Goal: Task Accomplishment & Management: Manage account settings

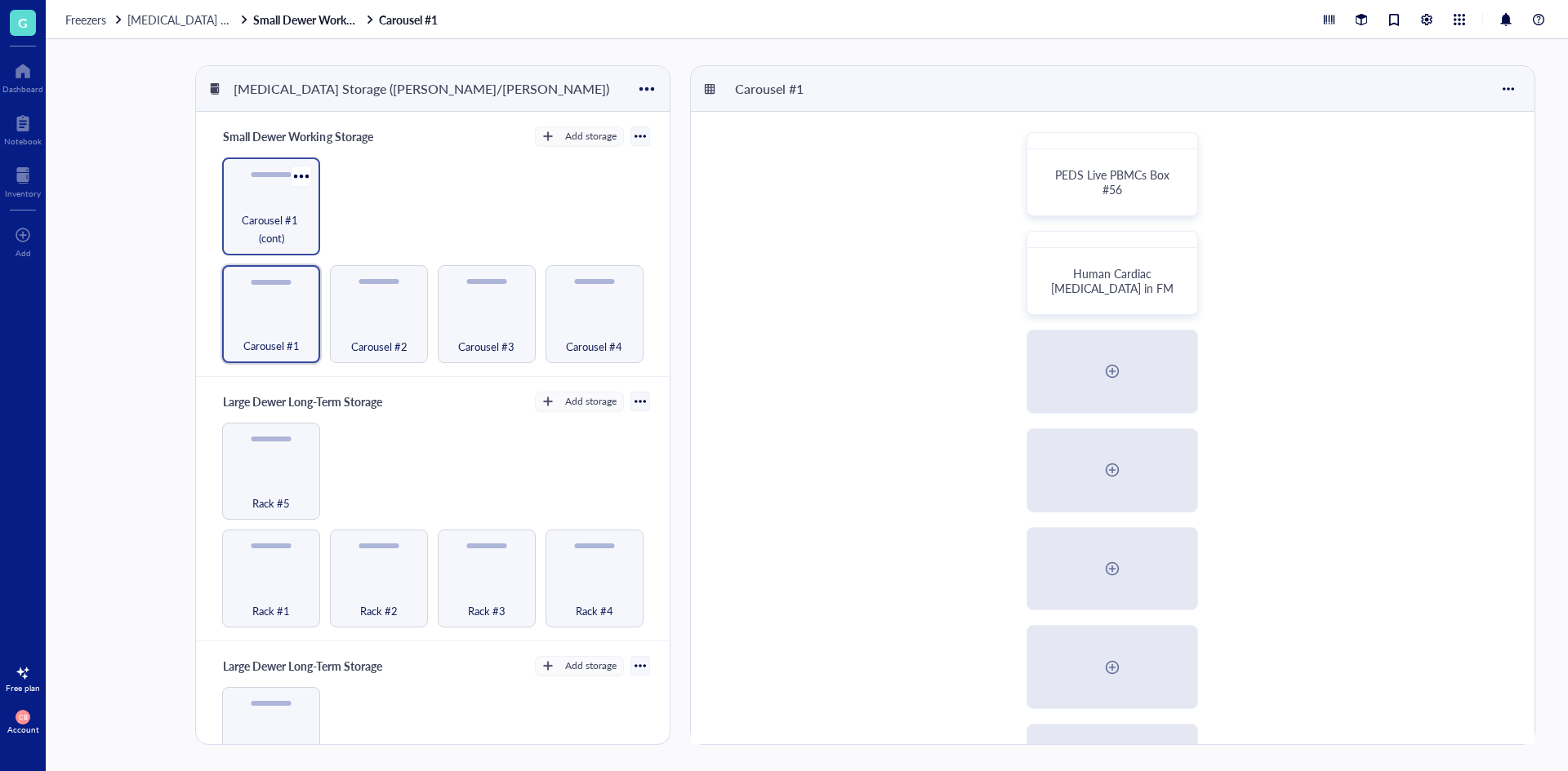
click at [291, 212] on span "Carousel #1 (cont)" at bounding box center [270, 229] width 81 height 36
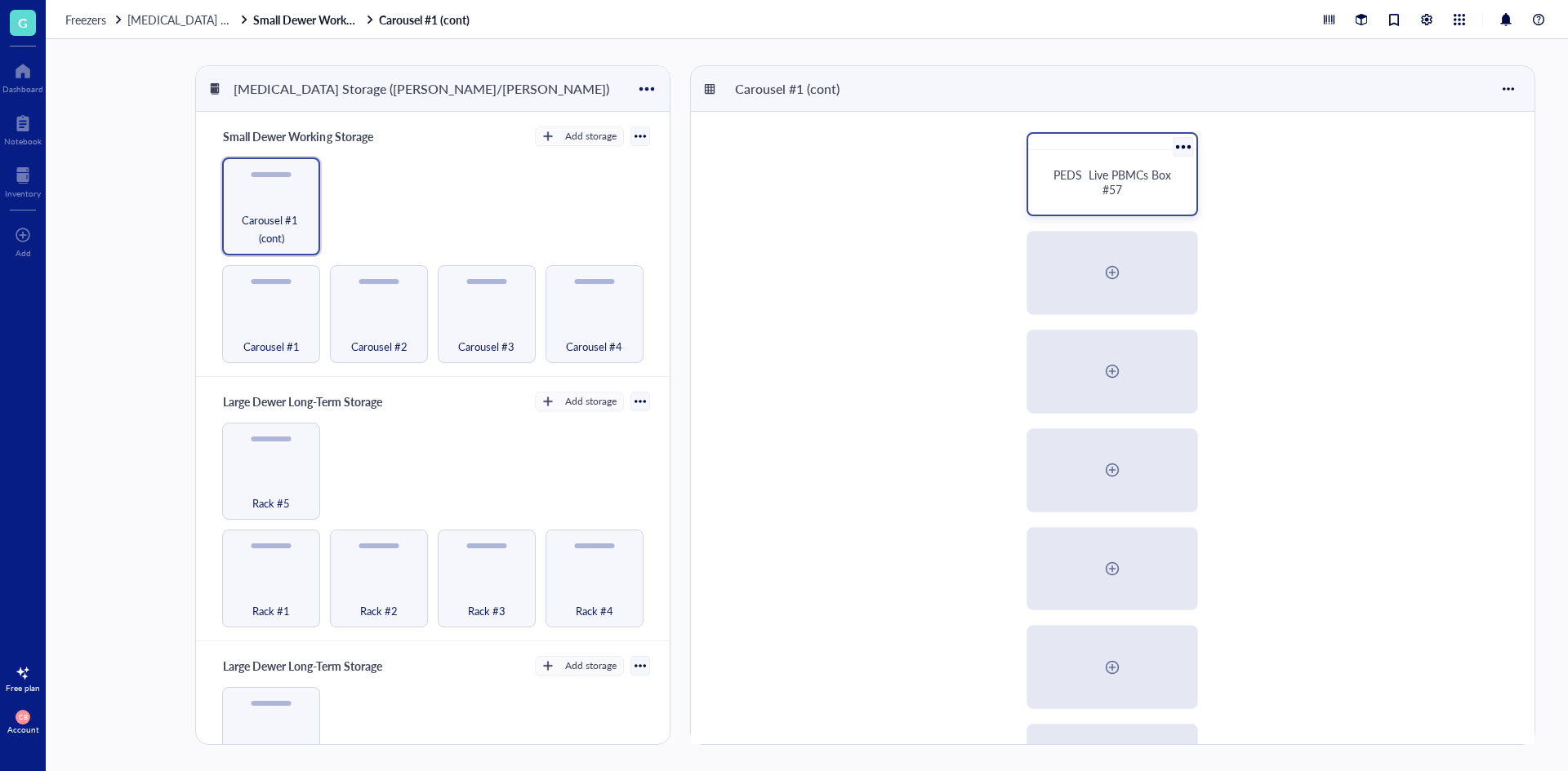
click at [1188, 142] on div at bounding box center [1182, 146] width 24 height 24
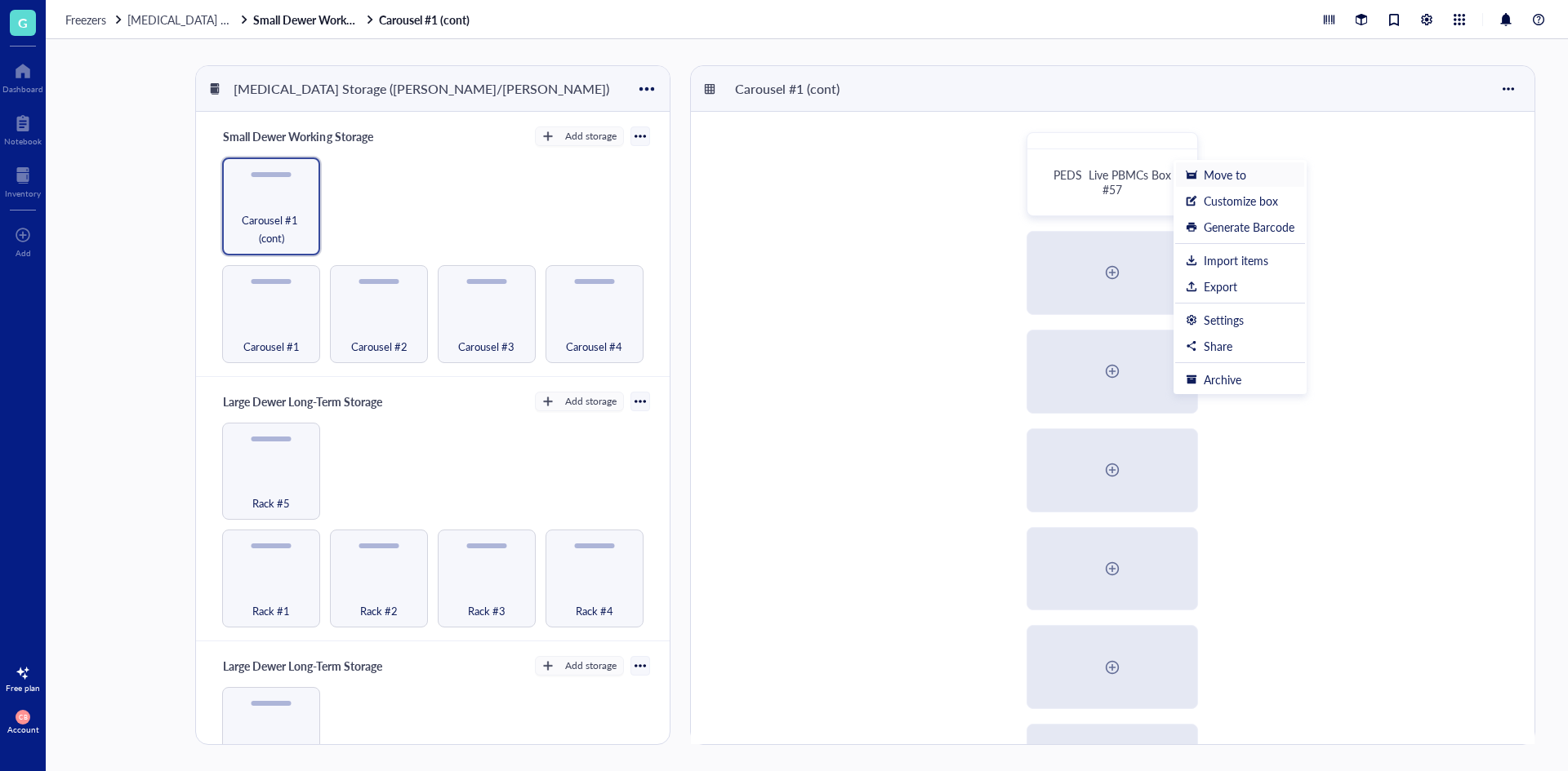
click at [1207, 177] on div "Move to" at bounding box center [1224, 174] width 43 height 15
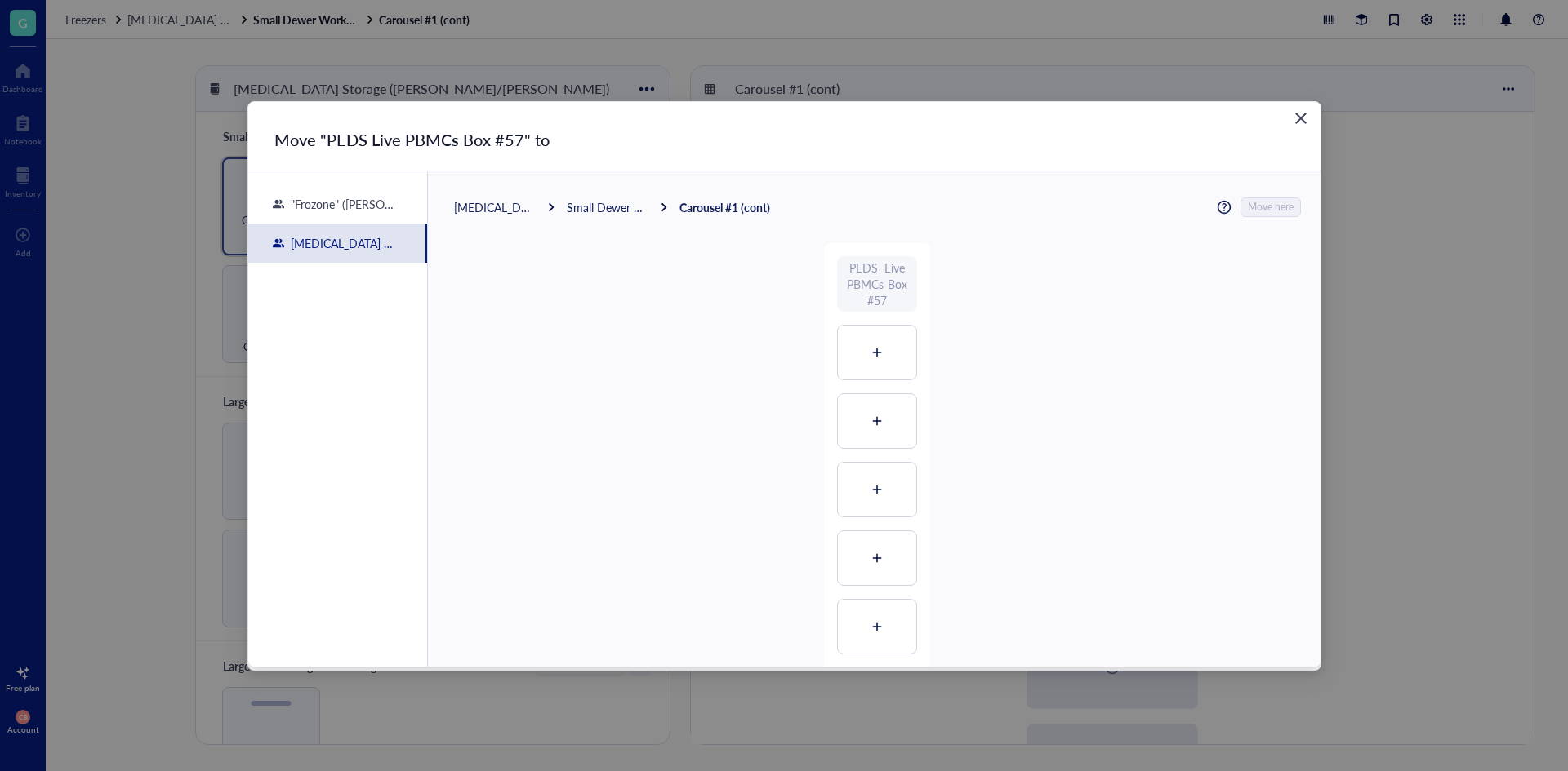
click at [622, 203] on div "Small Dewer Working Storage" at bounding box center [607, 207] width 81 height 15
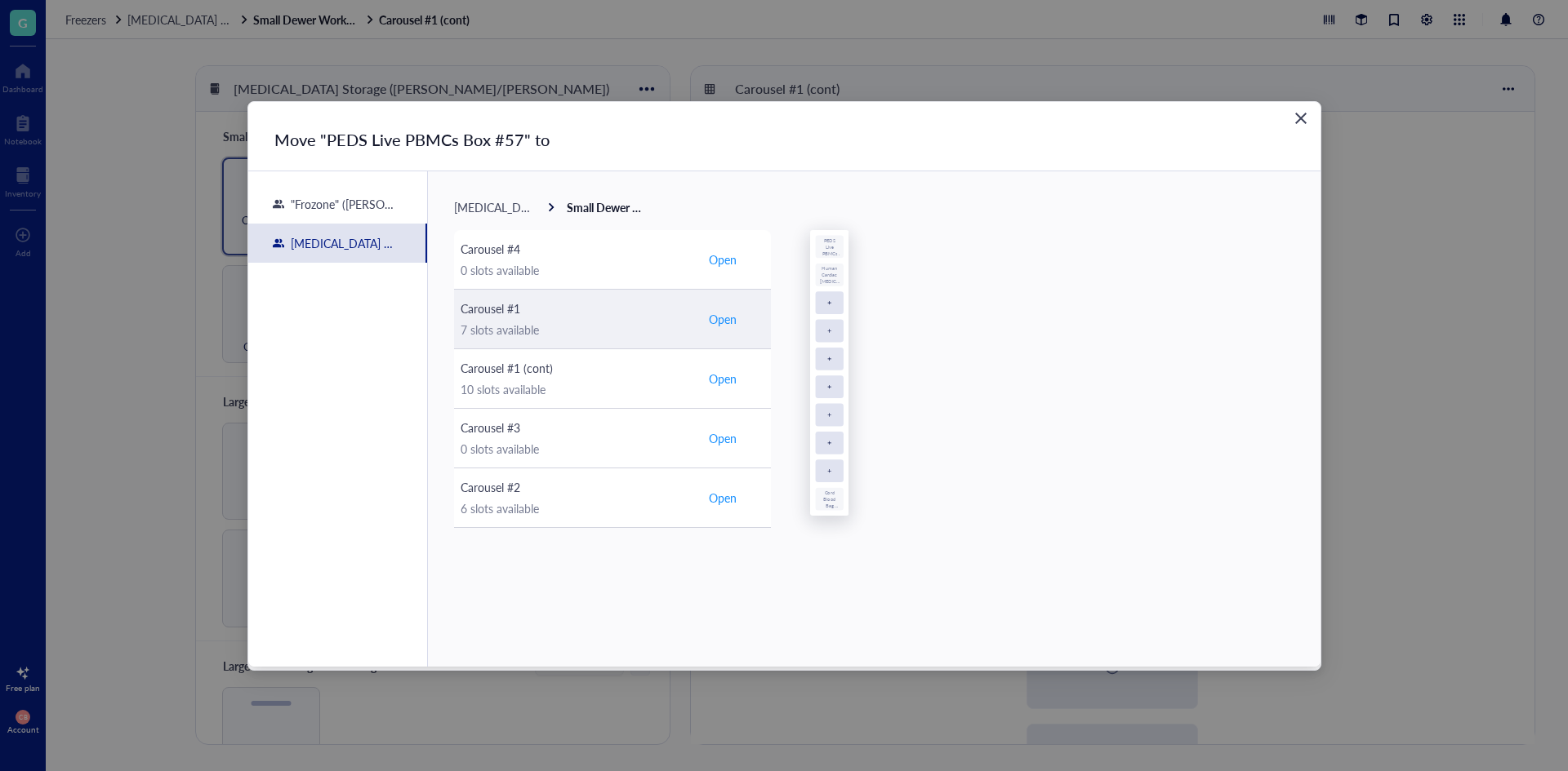
click at [566, 318] on div "Carousel #1 7 slots available" at bounding box center [576, 319] width 232 height 39
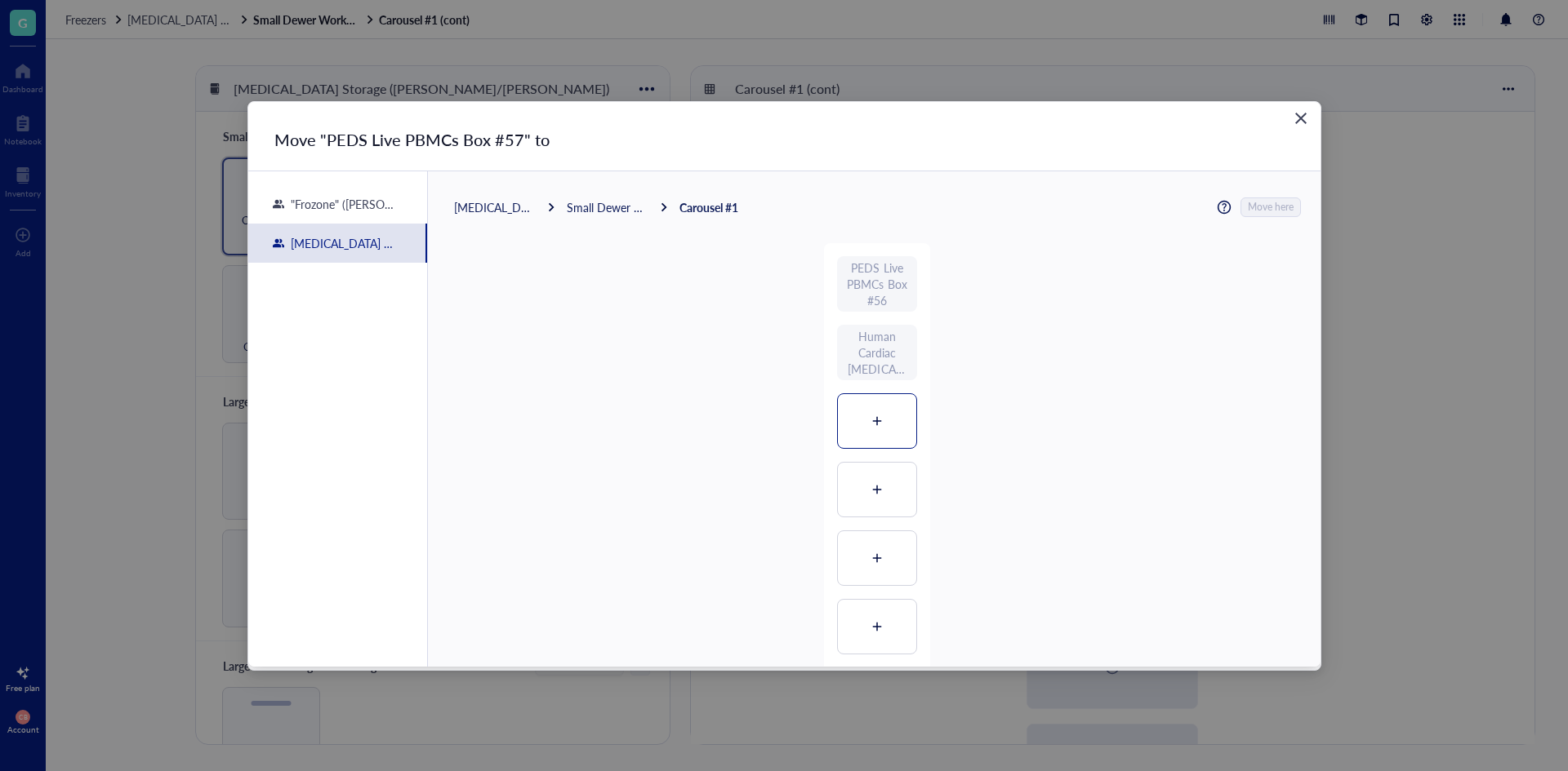
click at [875, 434] on div at bounding box center [877, 421] width 79 height 54
click at [1265, 212] on span "Move here" at bounding box center [1272, 207] width 45 height 21
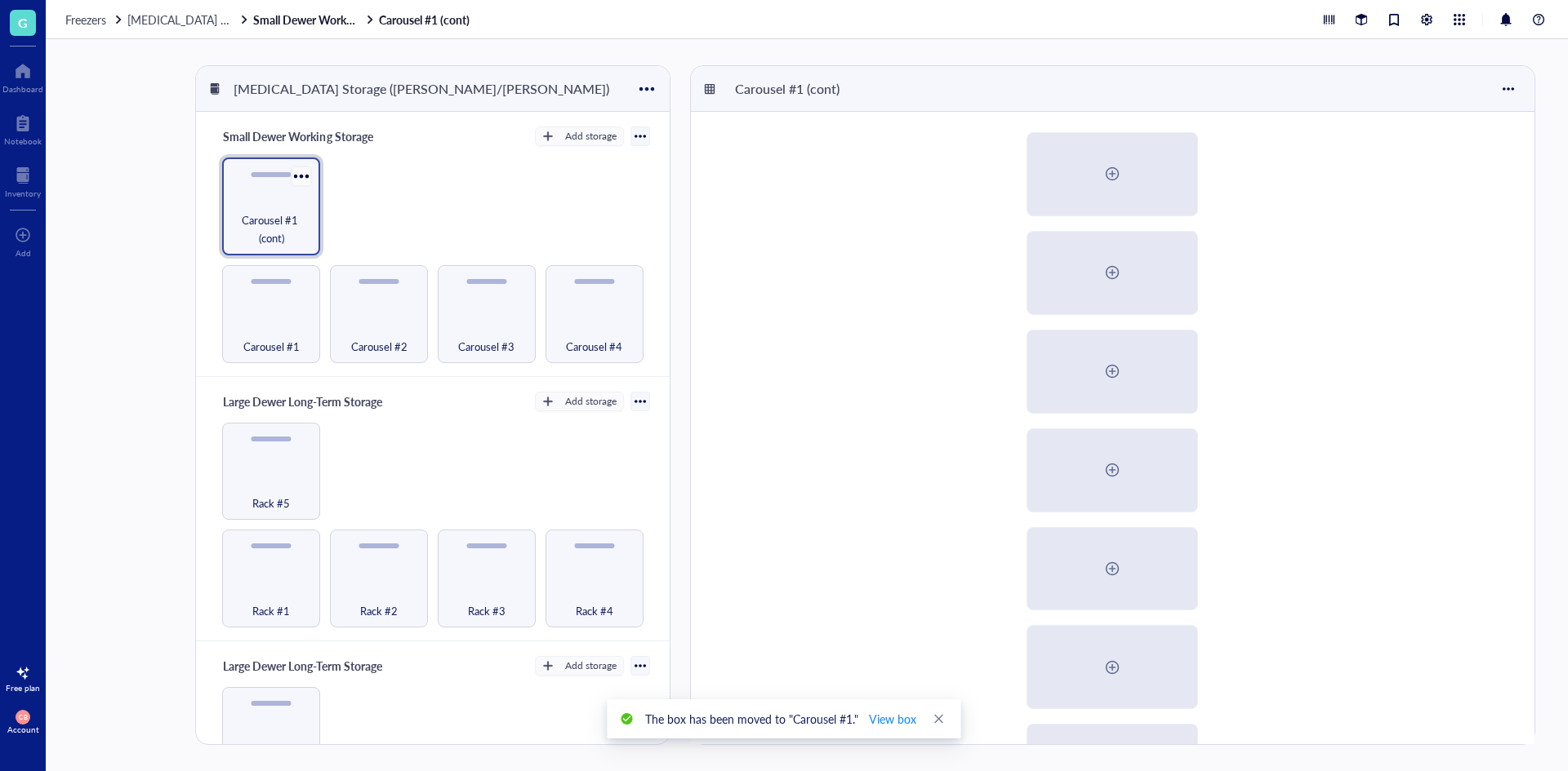
click at [301, 169] on div at bounding box center [301, 176] width 24 height 24
click at [347, 295] on div "Archive" at bounding box center [338, 297] width 38 height 15
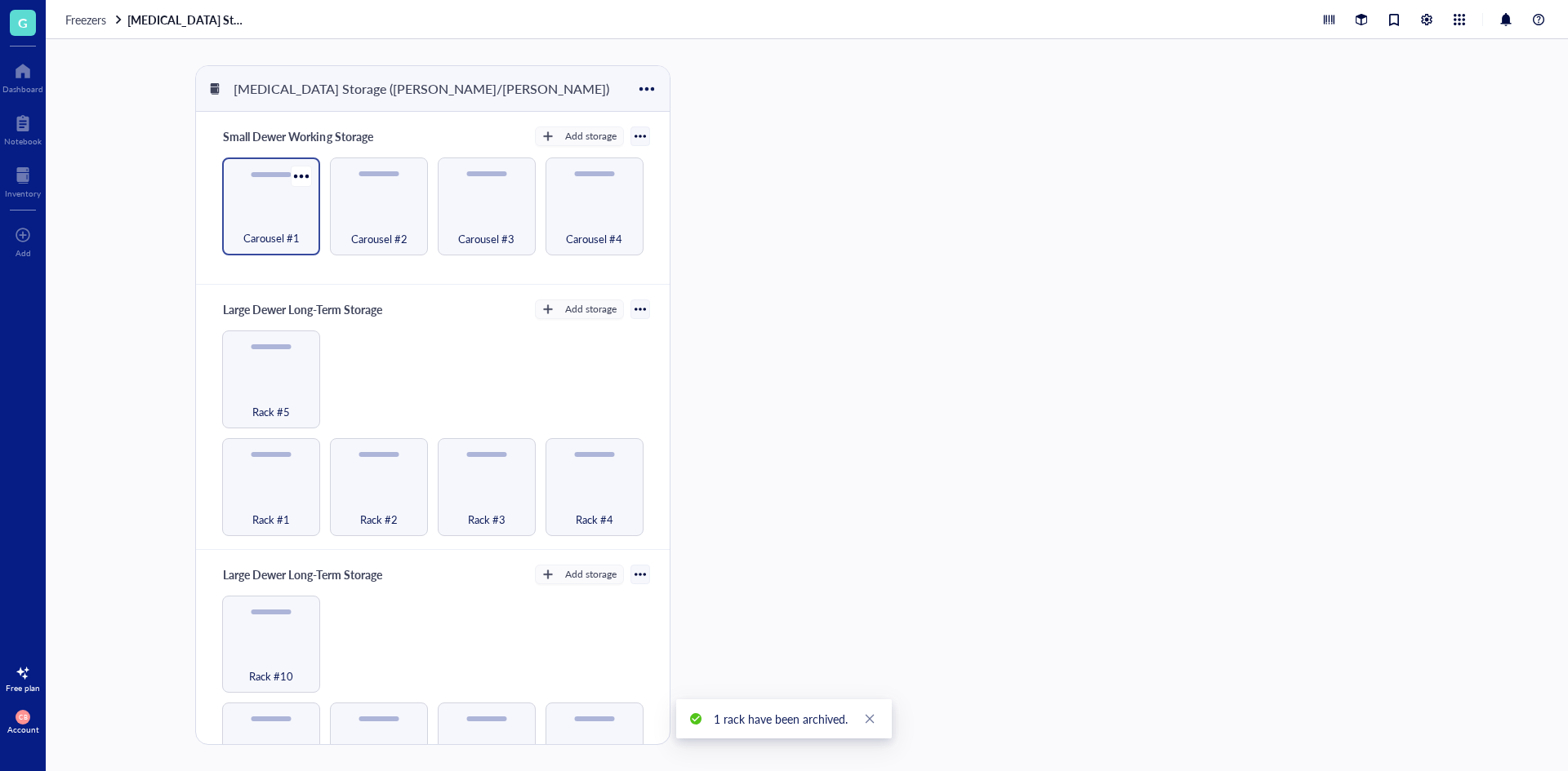
click at [301, 215] on div "Carousel #1" at bounding box center [270, 229] width 81 height 36
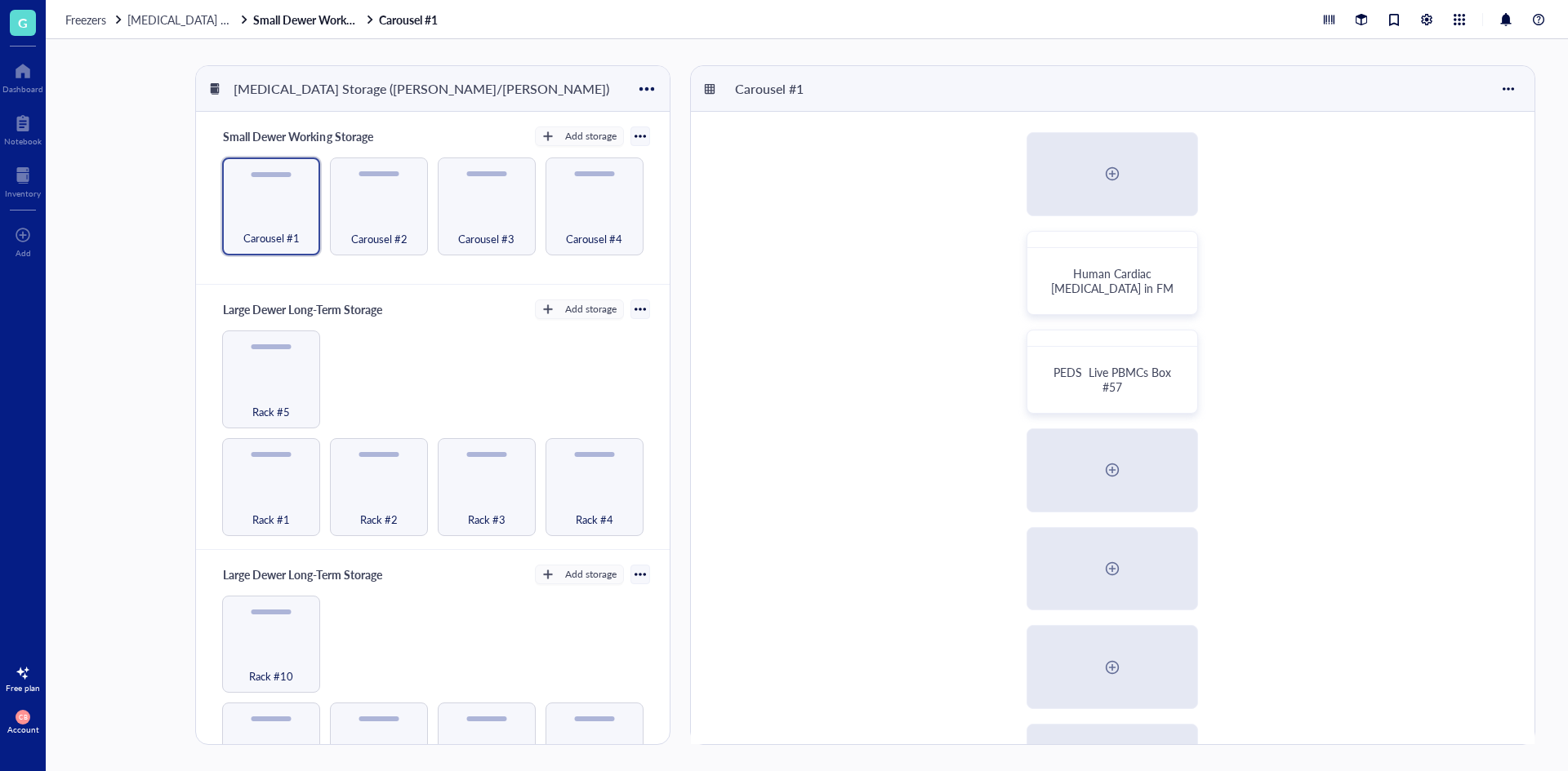
drag, startPoint x: 1105, startPoint y: 358, endPoint x: 1180, endPoint y: 414, distance: 93.6
click at [1180, 414] on div "Human Cardiac [MEDICAL_DATA] in FM PEDS Live PBMCs Box #57 Cord Blood Bag Sampl…" at bounding box center [1112, 618] width 843 height 1013
click at [1177, 347] on div at bounding box center [1182, 344] width 24 height 24
click at [1202, 367] on div "Move to" at bounding box center [1240, 372] width 108 height 15
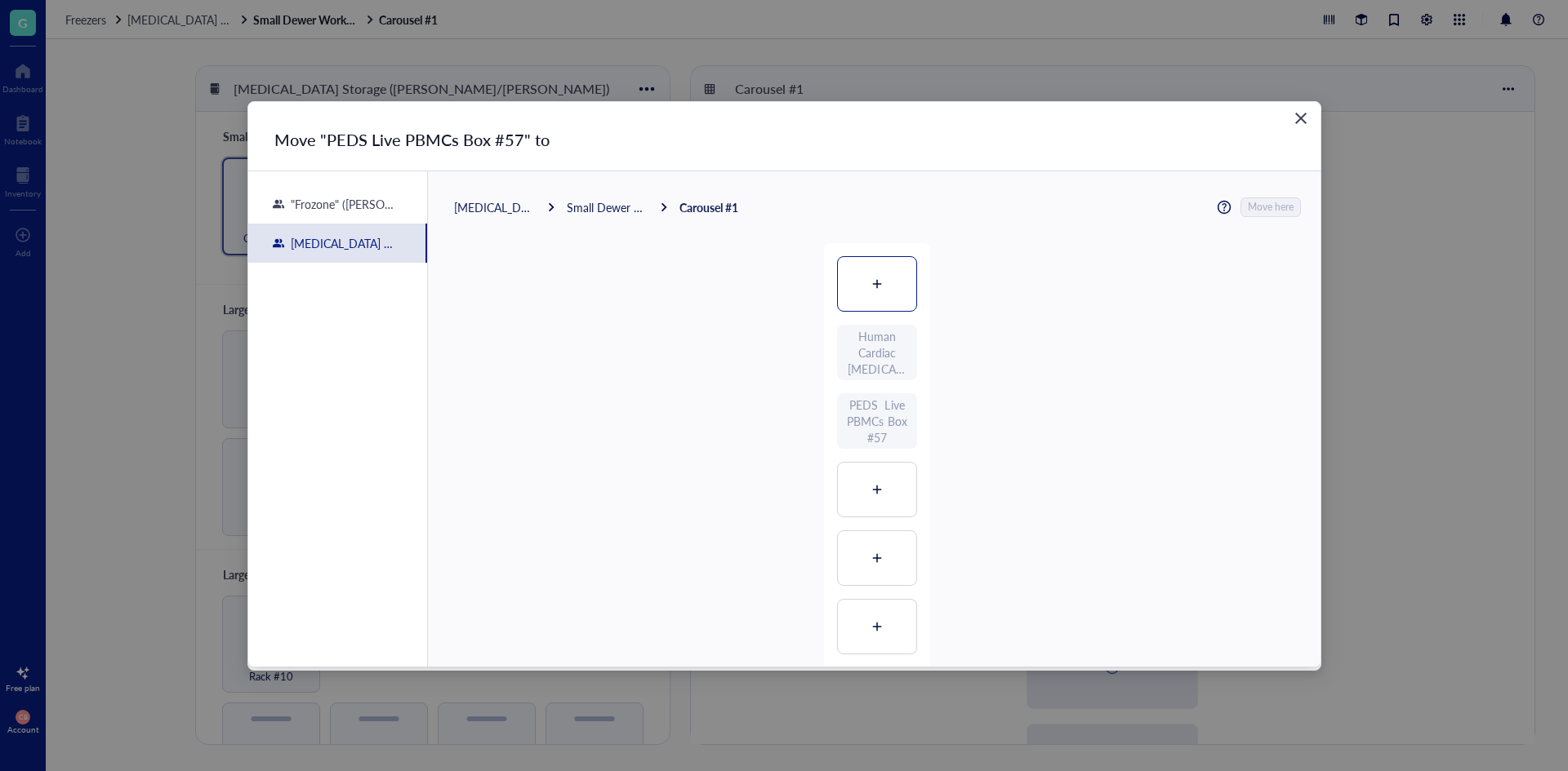
click at [877, 281] on icon at bounding box center [876, 283] width 11 height 11
click at [1276, 210] on span "Move here" at bounding box center [1272, 207] width 45 height 21
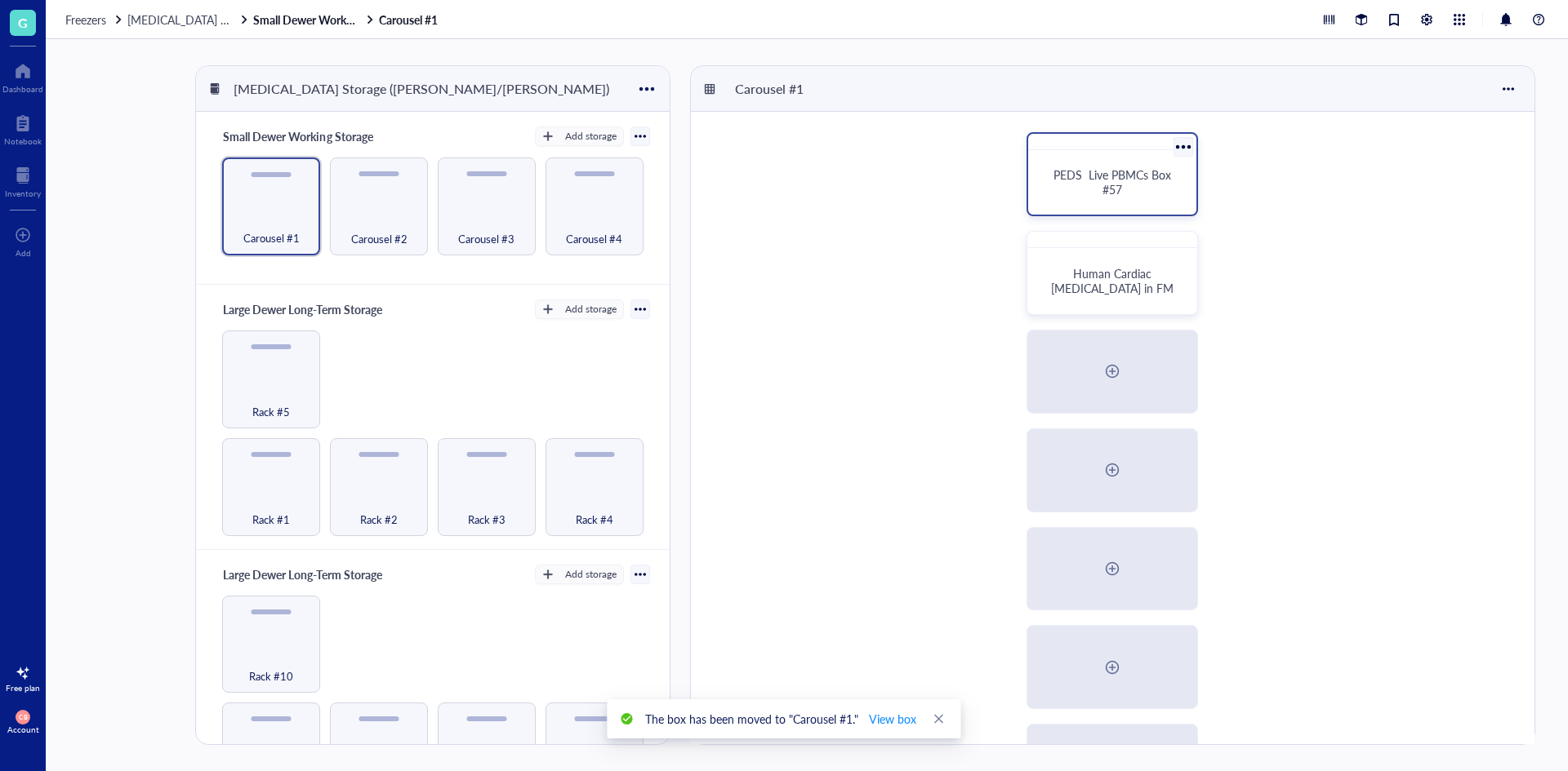
click at [1062, 191] on div "PEDS Live PBMCs Box #57" at bounding box center [1112, 182] width 129 height 30
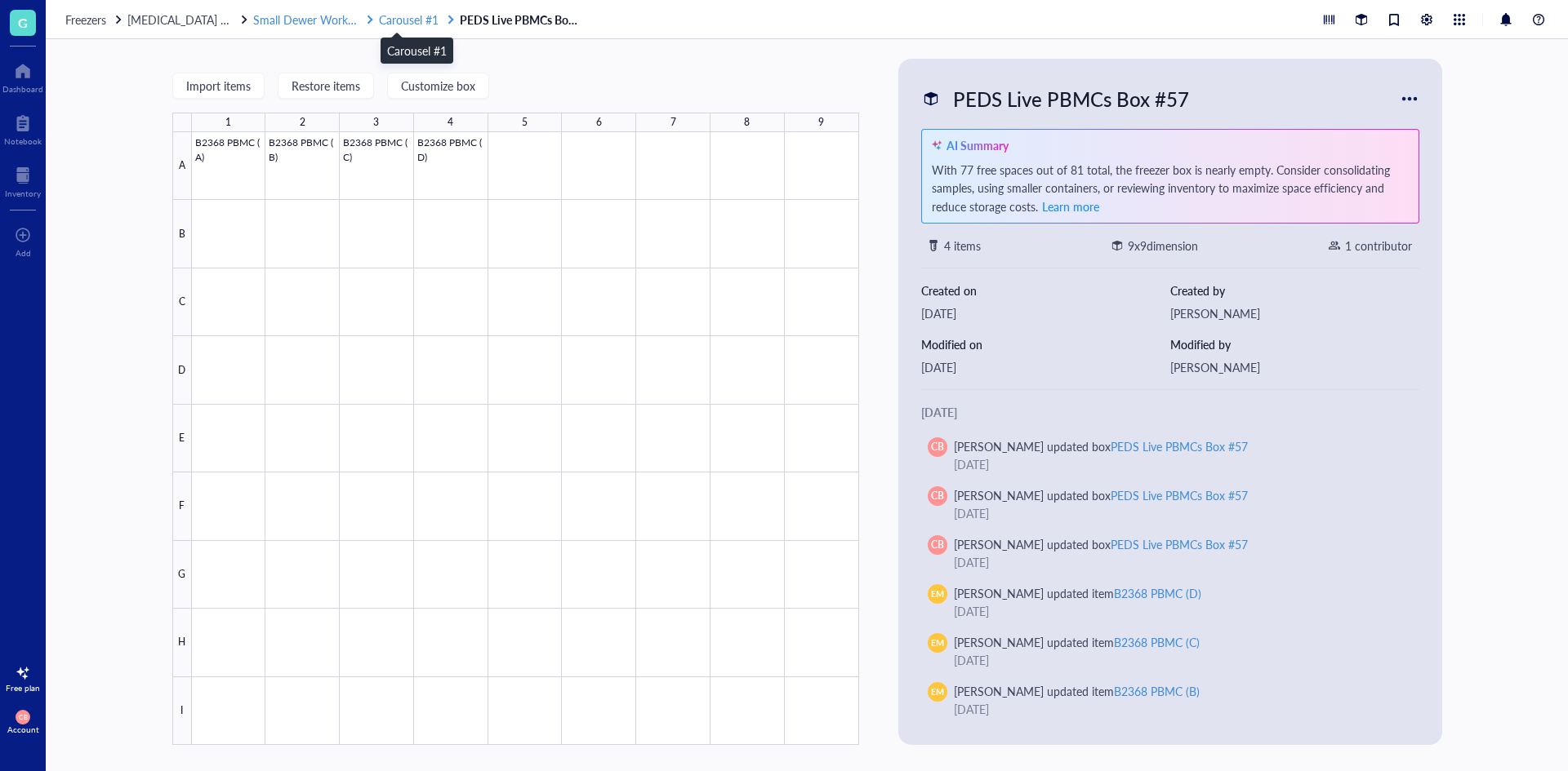
click at [414, 18] on span "Carousel #1" at bounding box center [408, 19] width 59 height 17
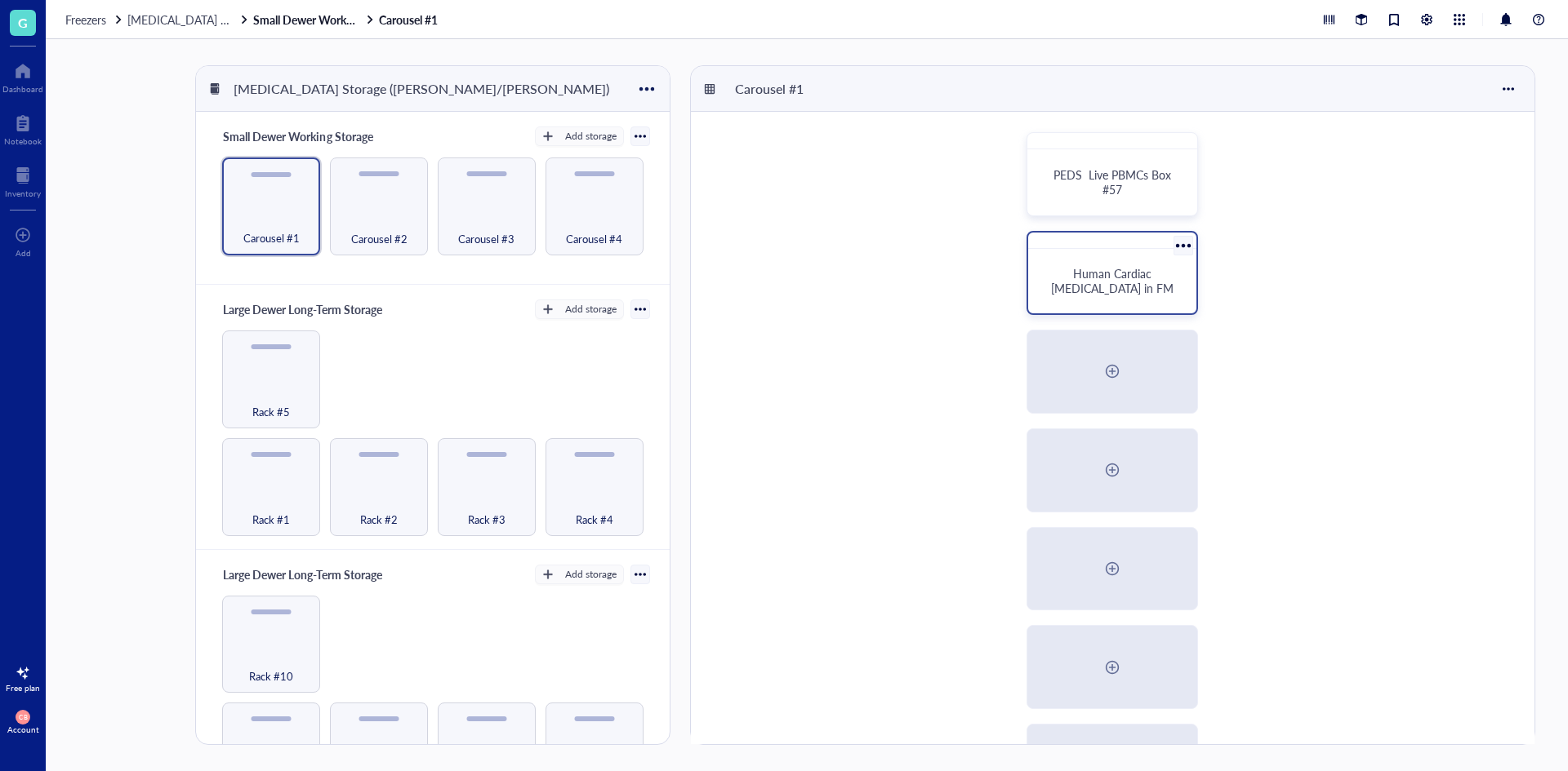
click at [1183, 249] on div at bounding box center [1182, 245] width 24 height 24
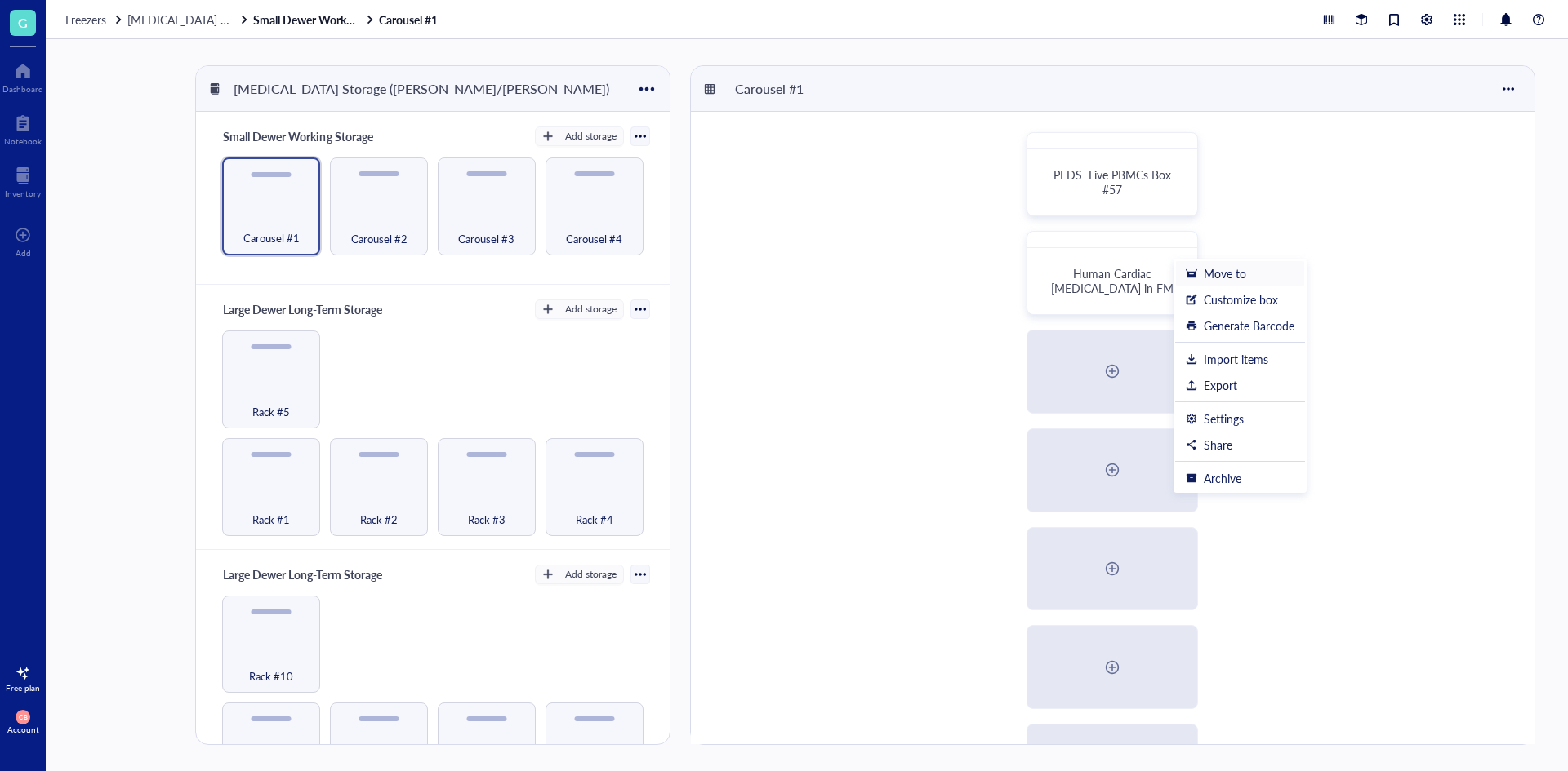
click at [1197, 267] on div "Move to" at bounding box center [1240, 273] width 108 height 15
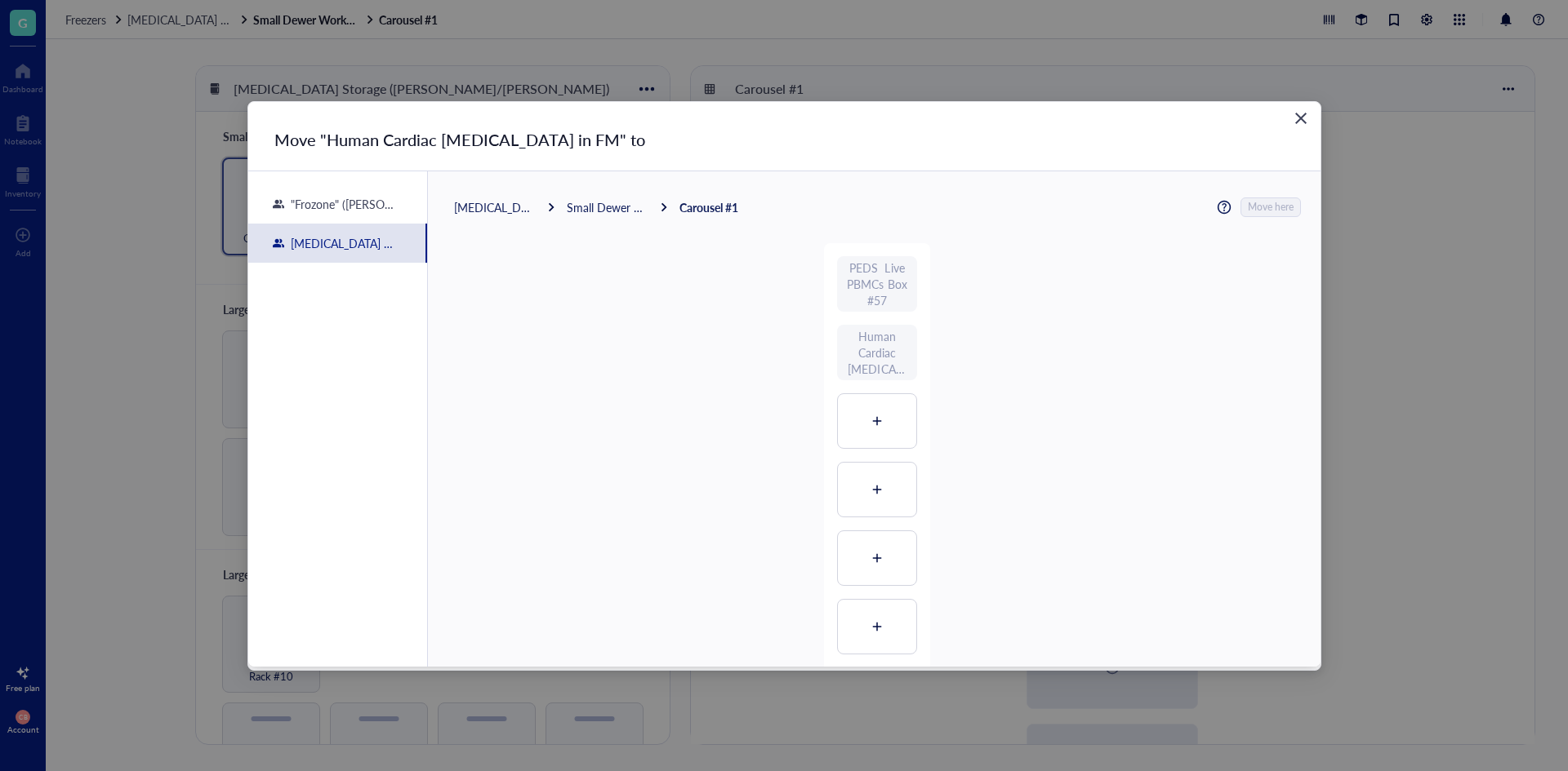
click at [1298, 115] on icon "Close" at bounding box center [1300, 118] width 11 height 11
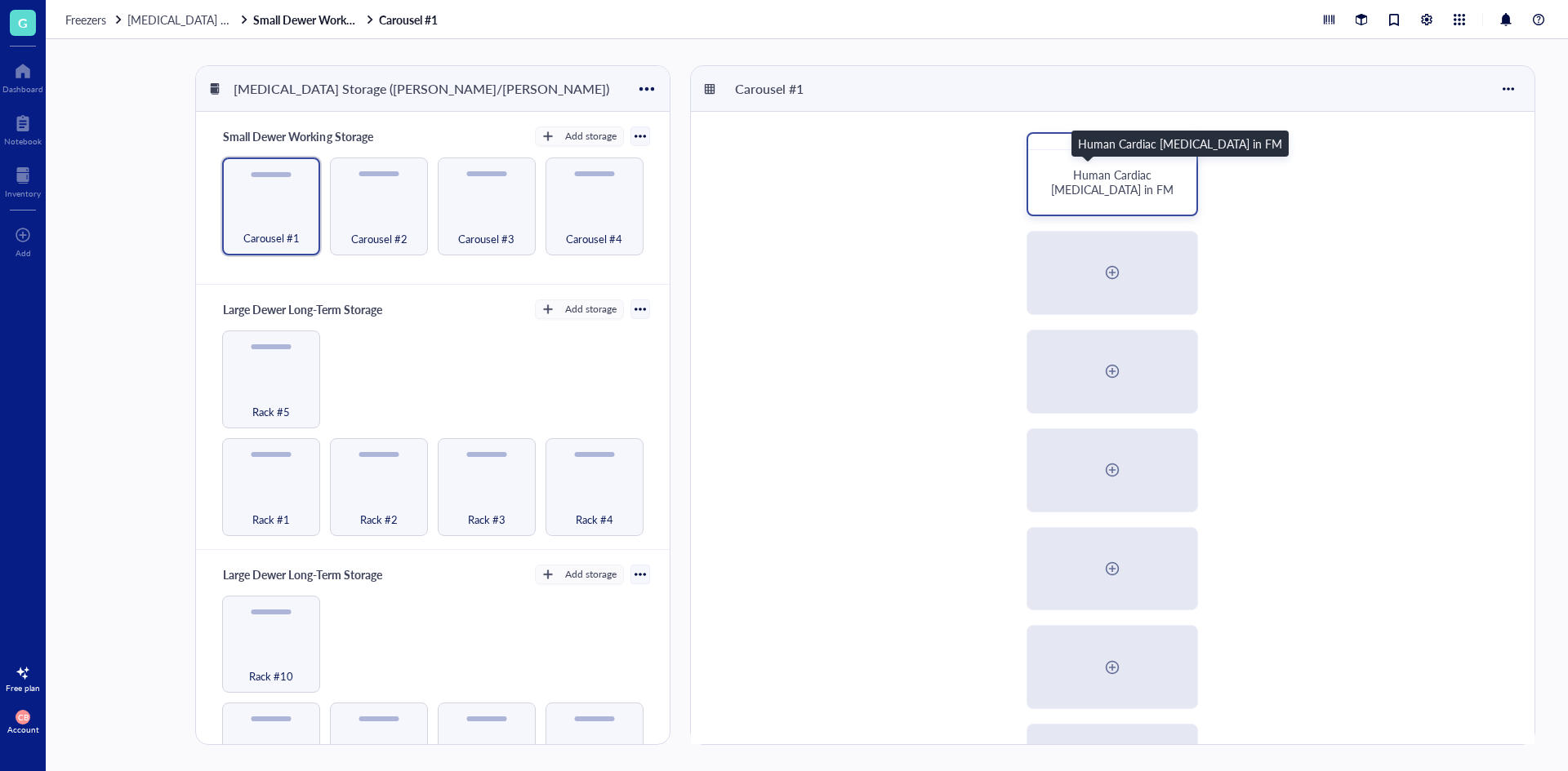
click at [1131, 194] on span "Human Cardiac [MEDICAL_DATA] in FM" at bounding box center [1112, 181] width 122 height 31
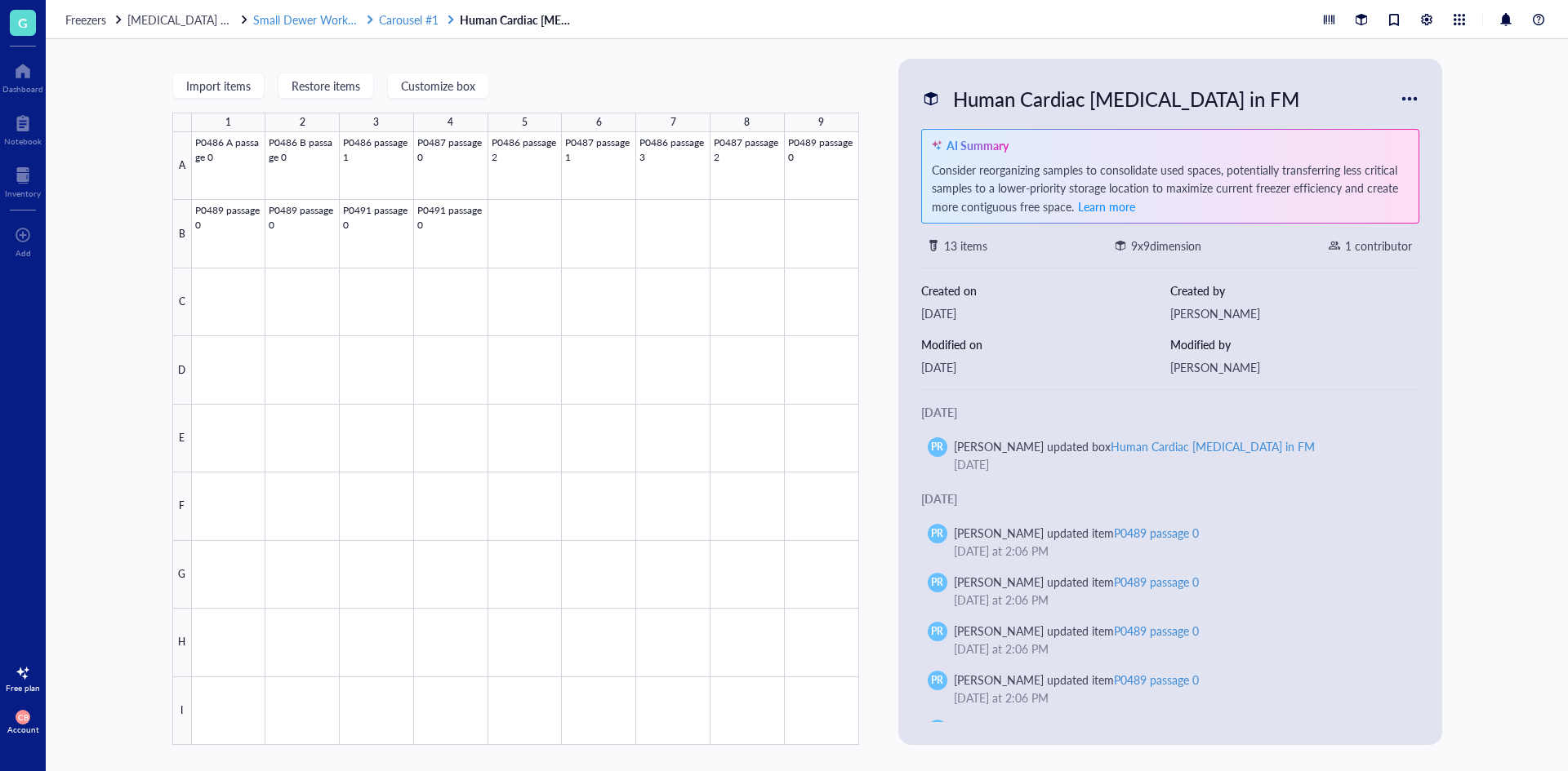
click at [426, 19] on span "Carousel #1" at bounding box center [408, 19] width 59 height 17
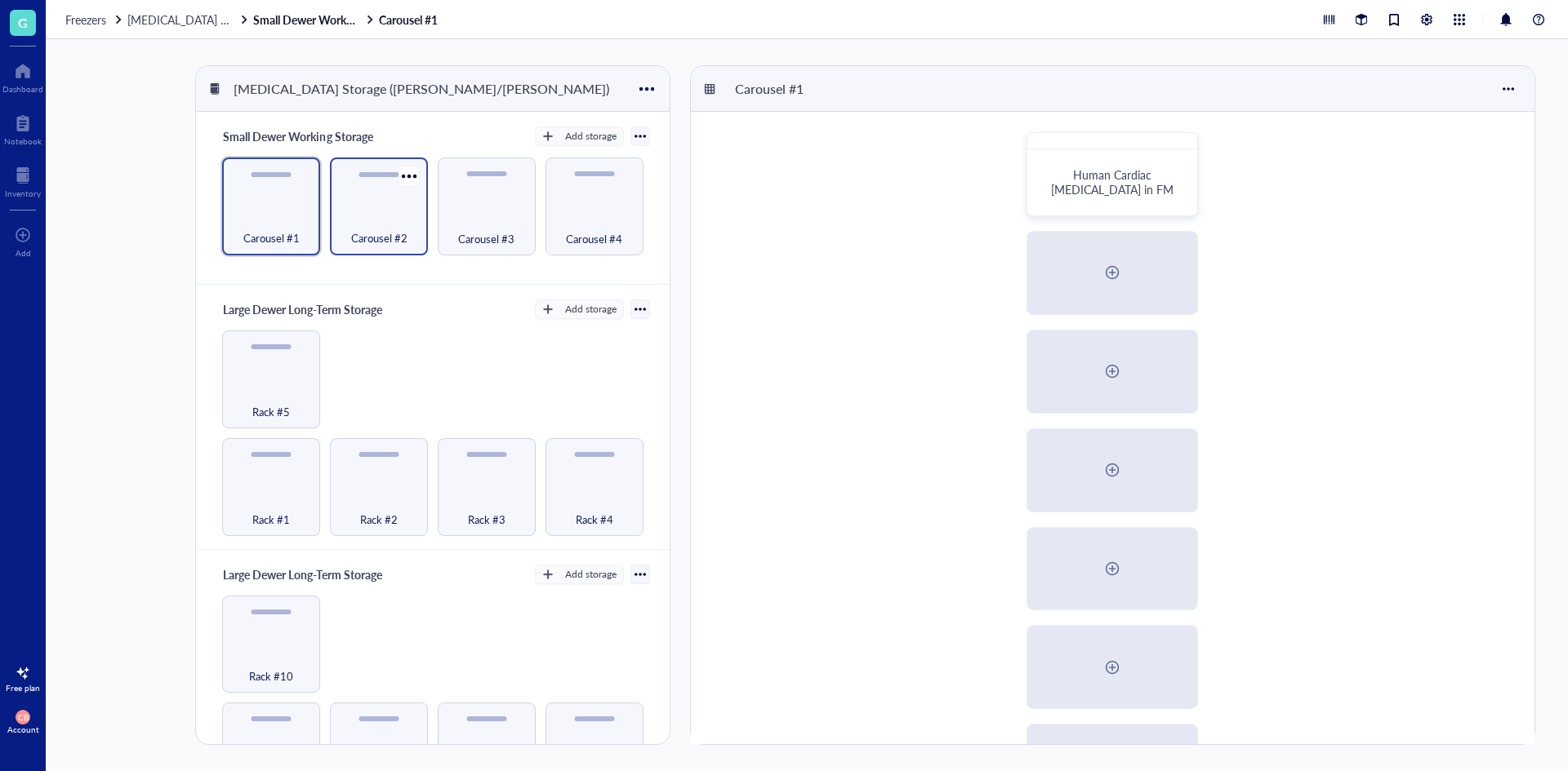
click at [392, 225] on div "Carousel #2" at bounding box center [379, 229] width 81 height 36
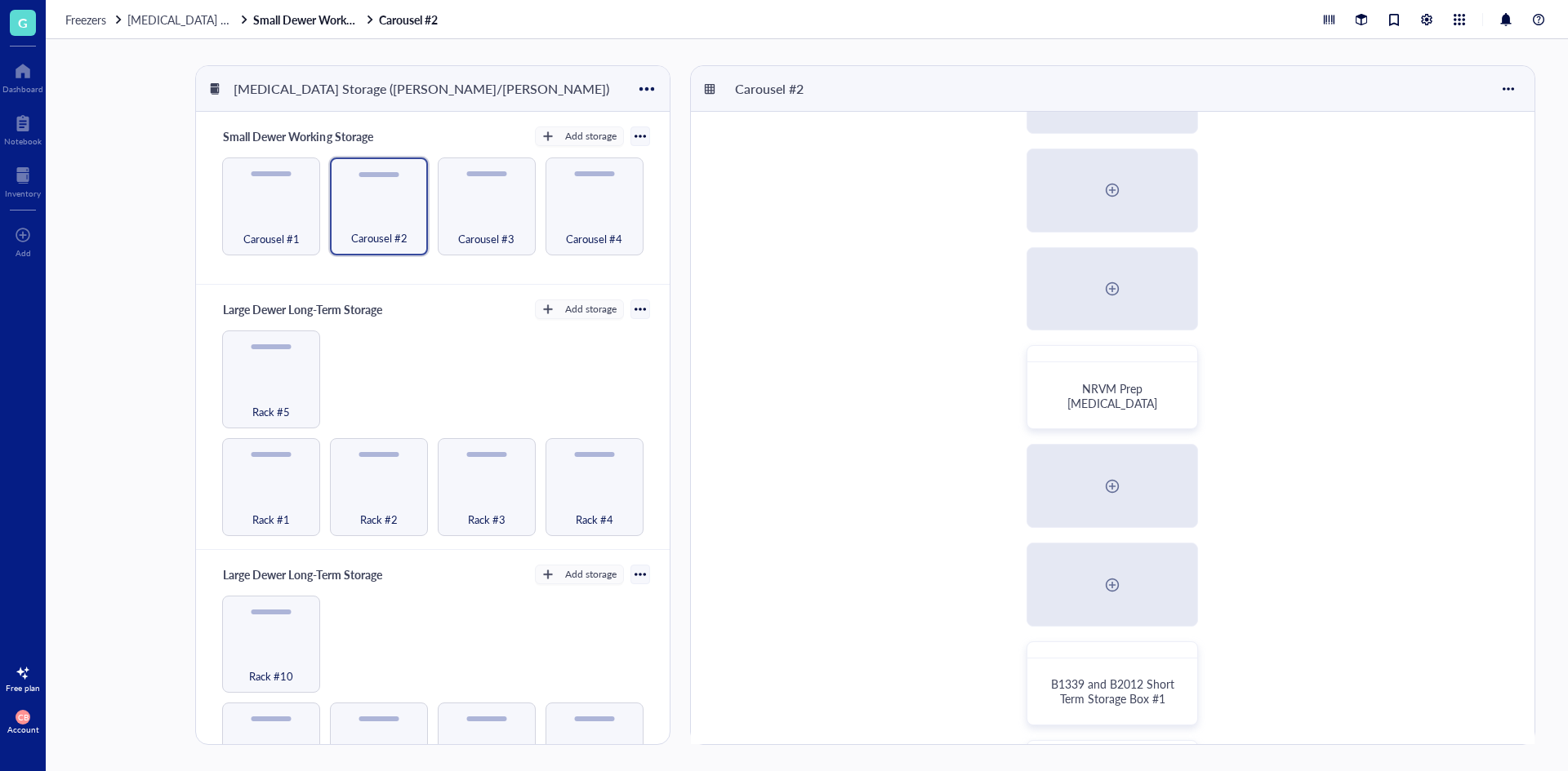
scroll to position [380, 0]
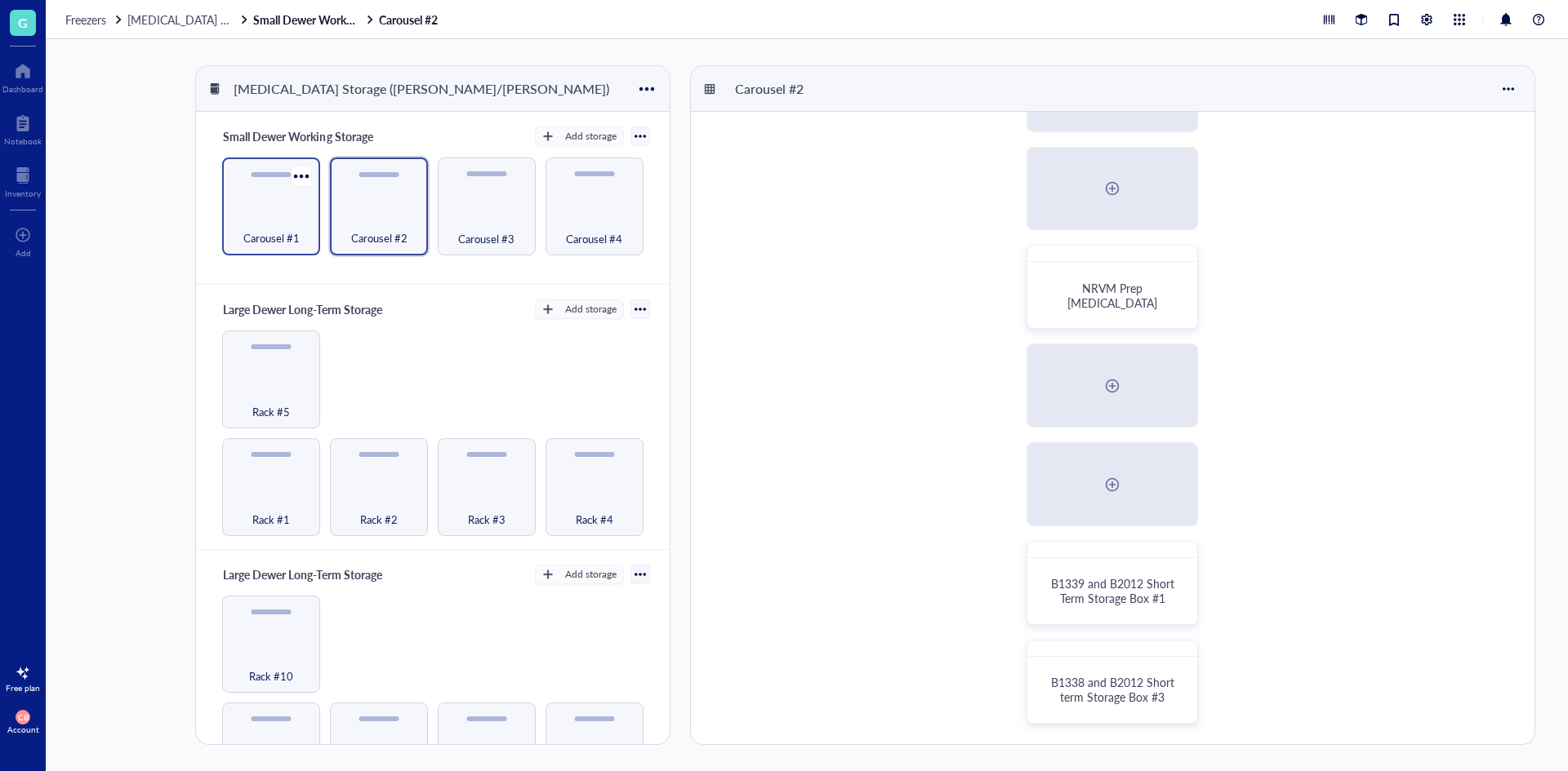
click at [260, 229] on span "Carousel #1" at bounding box center [271, 238] width 56 height 18
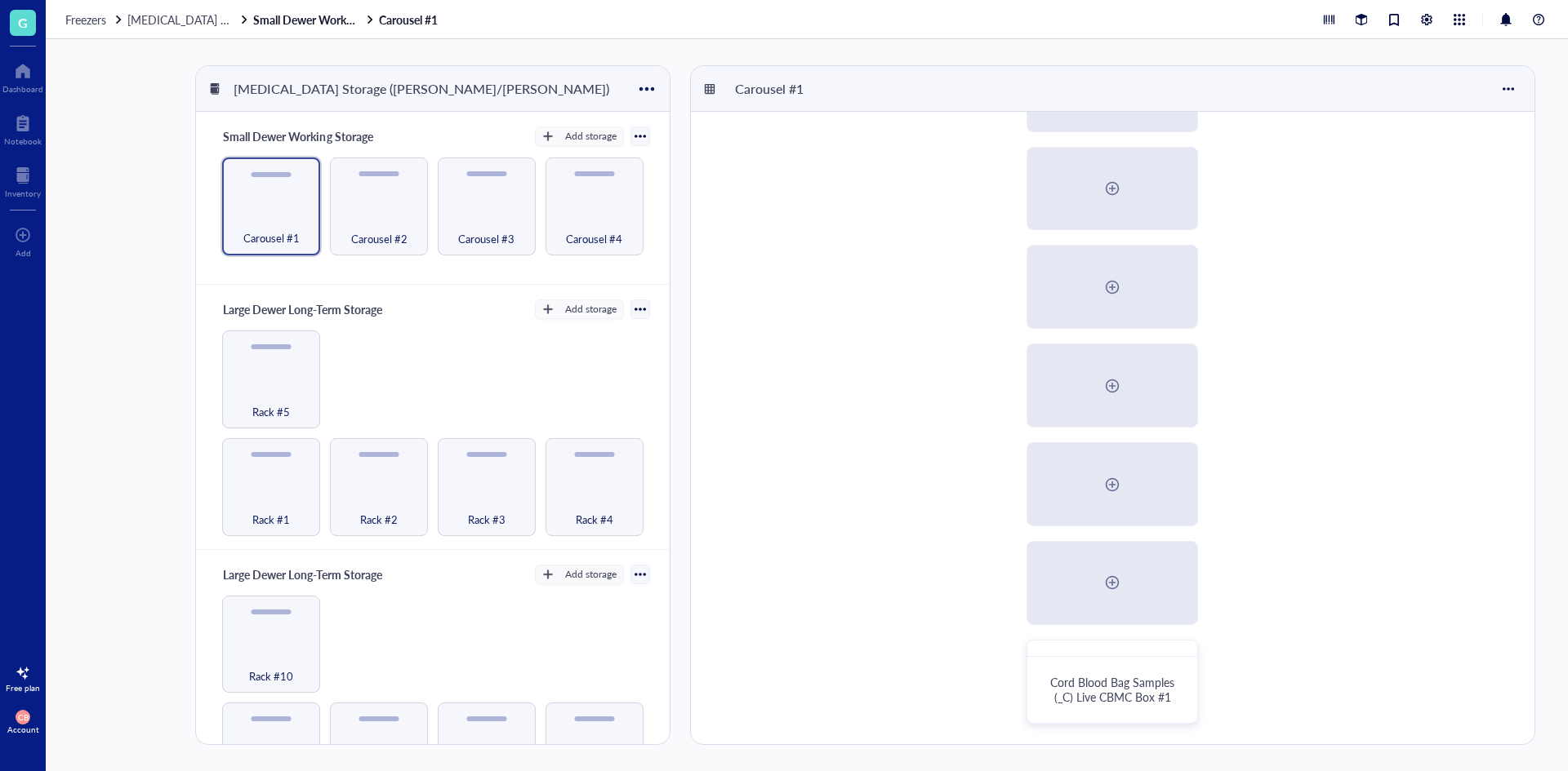
click at [638, 131] on div at bounding box center [639, 135] width 11 height 11
click at [596, 226] on div "Restore rack" at bounding box center [578, 223] width 63 height 15
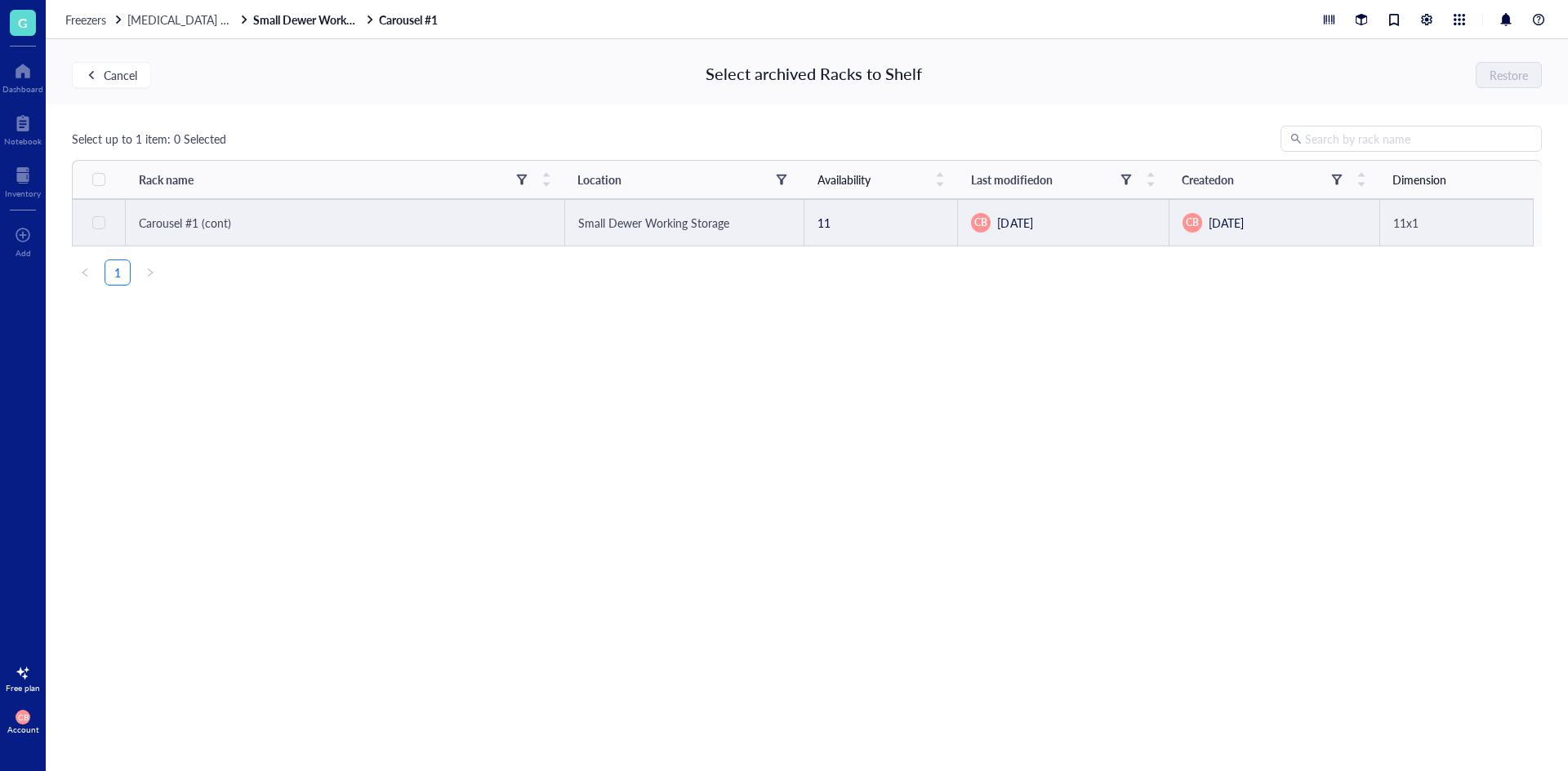
click at [283, 216] on div "Carousel #1 (cont)" at bounding box center [345, 223] width 412 height 18
click at [189, 228] on span "Carousel #1 (cont)" at bounding box center [185, 223] width 93 height 17
click at [93, 226] on input "checkbox" at bounding box center [99, 222] width 13 height 13
checkbox input "true"
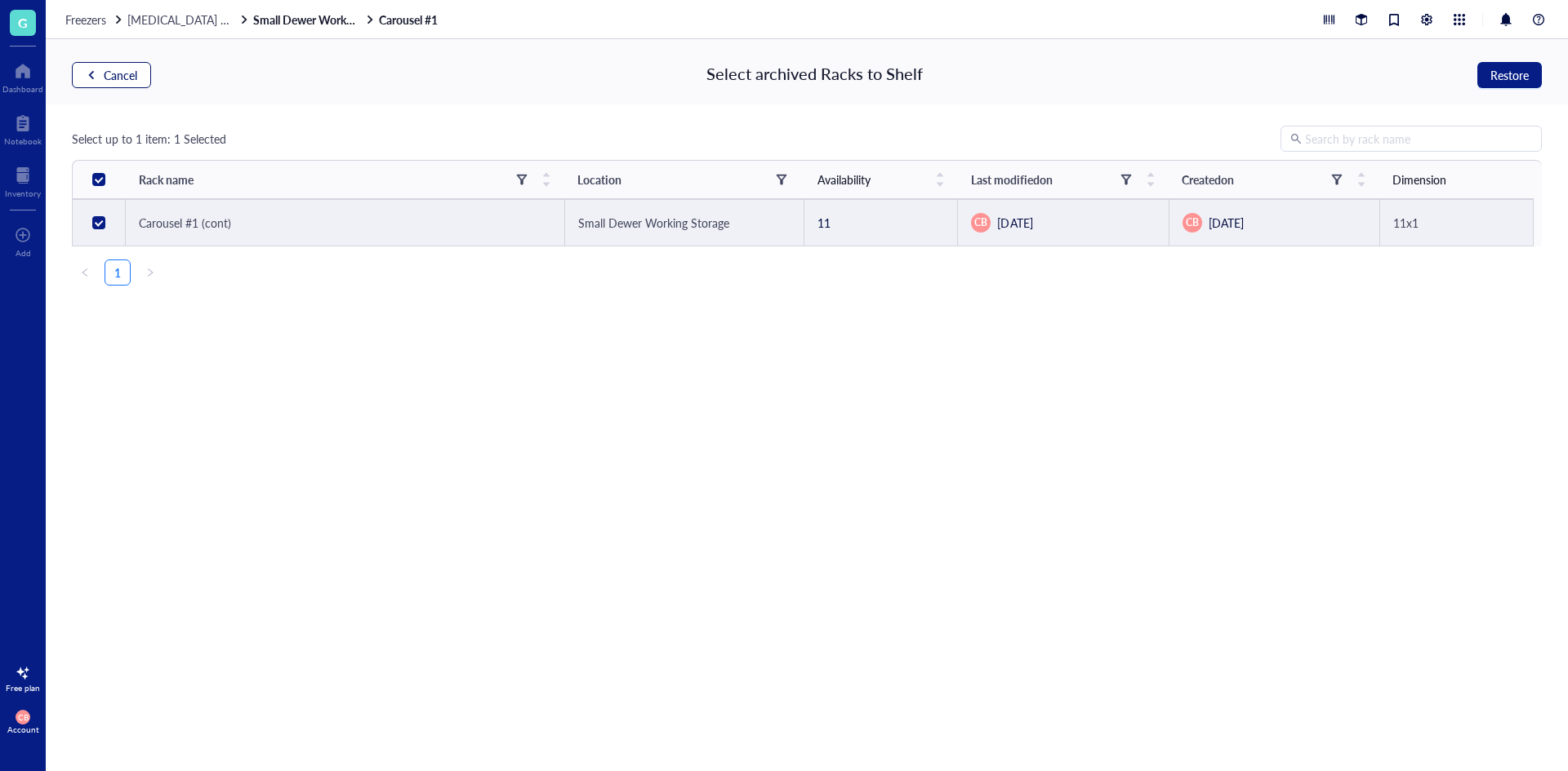
click at [117, 76] on span "Cancel" at bounding box center [121, 74] width 33 height 13
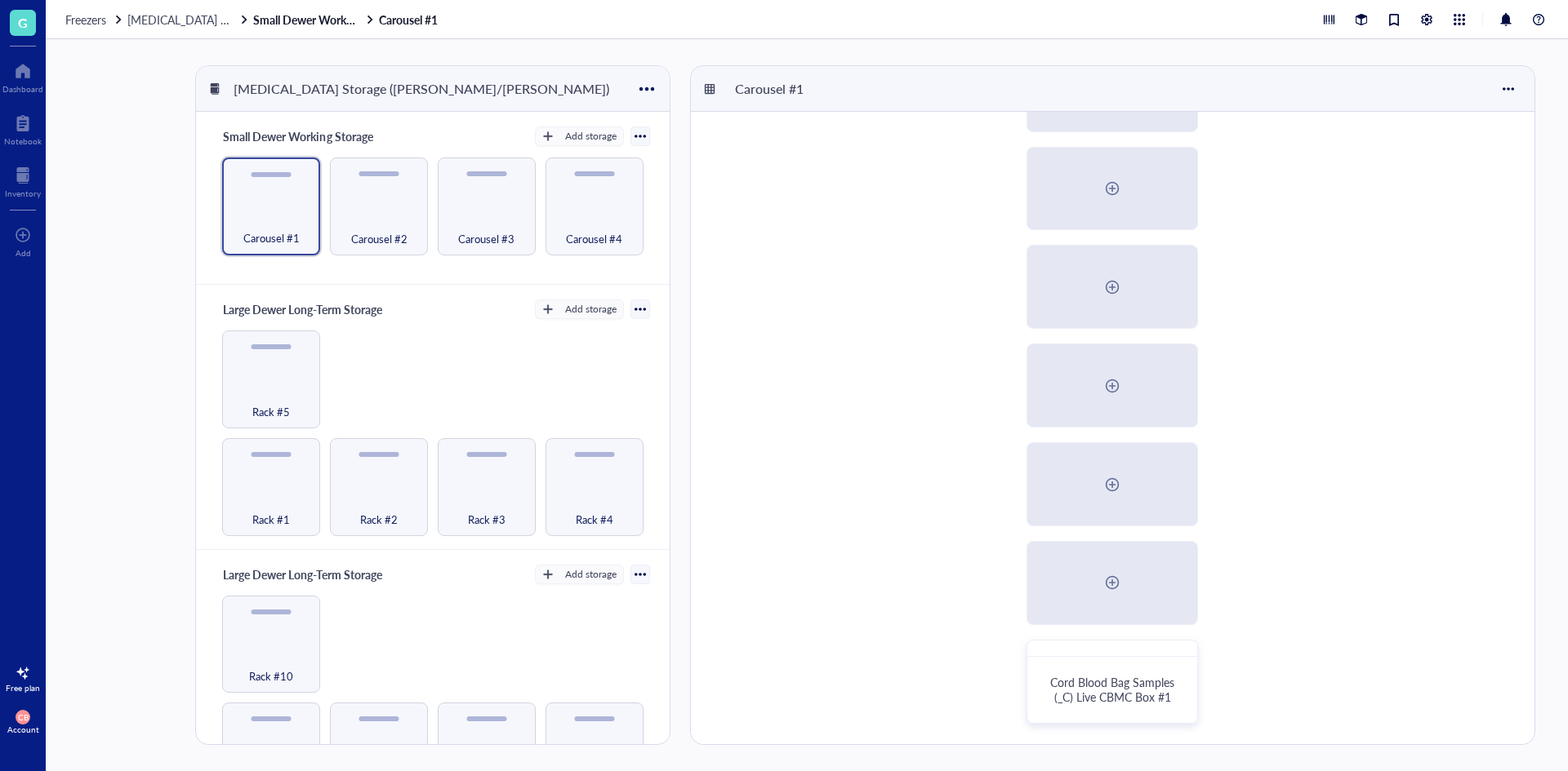
click at [707, 262] on div "Human Cardiac Fibroblast in FM Cord Blood Bag Samples (_C) Live CBMC Box #1" at bounding box center [1112, 238] width 843 height 1013
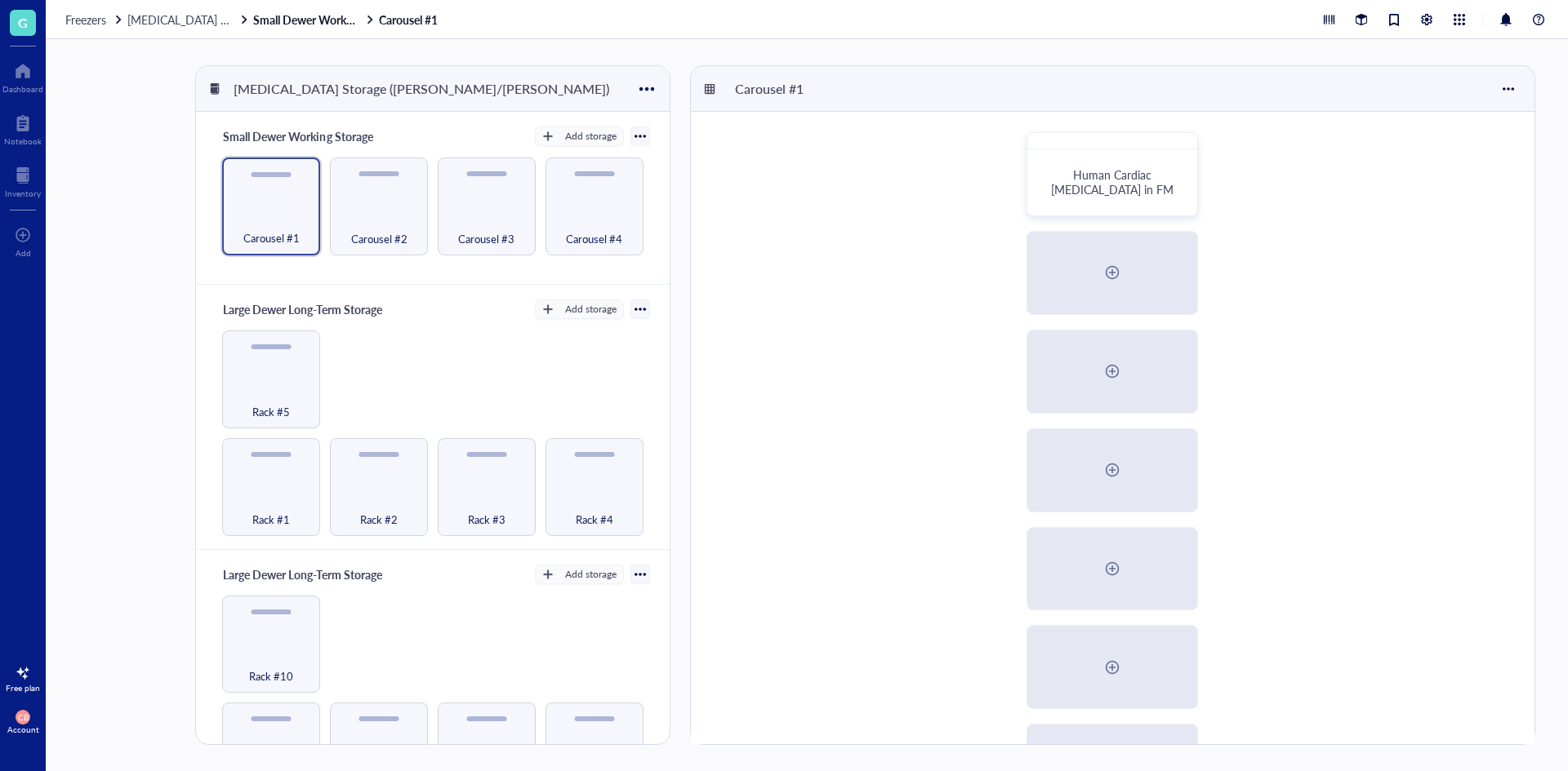
click at [635, 134] on div at bounding box center [639, 135] width 11 height 11
click at [553, 357] on div "Rack #1 Rack #2 Rack #3 Rack #4 Rack #5" at bounding box center [432, 433] width 434 height 205
click at [283, 212] on div "Carousel #1" at bounding box center [270, 229] width 81 height 36
click at [1502, 91] on div at bounding box center [1509, 89] width 26 height 26
click at [1468, 187] on div "Restore Box" at bounding box center [1465, 179] width 61 height 15
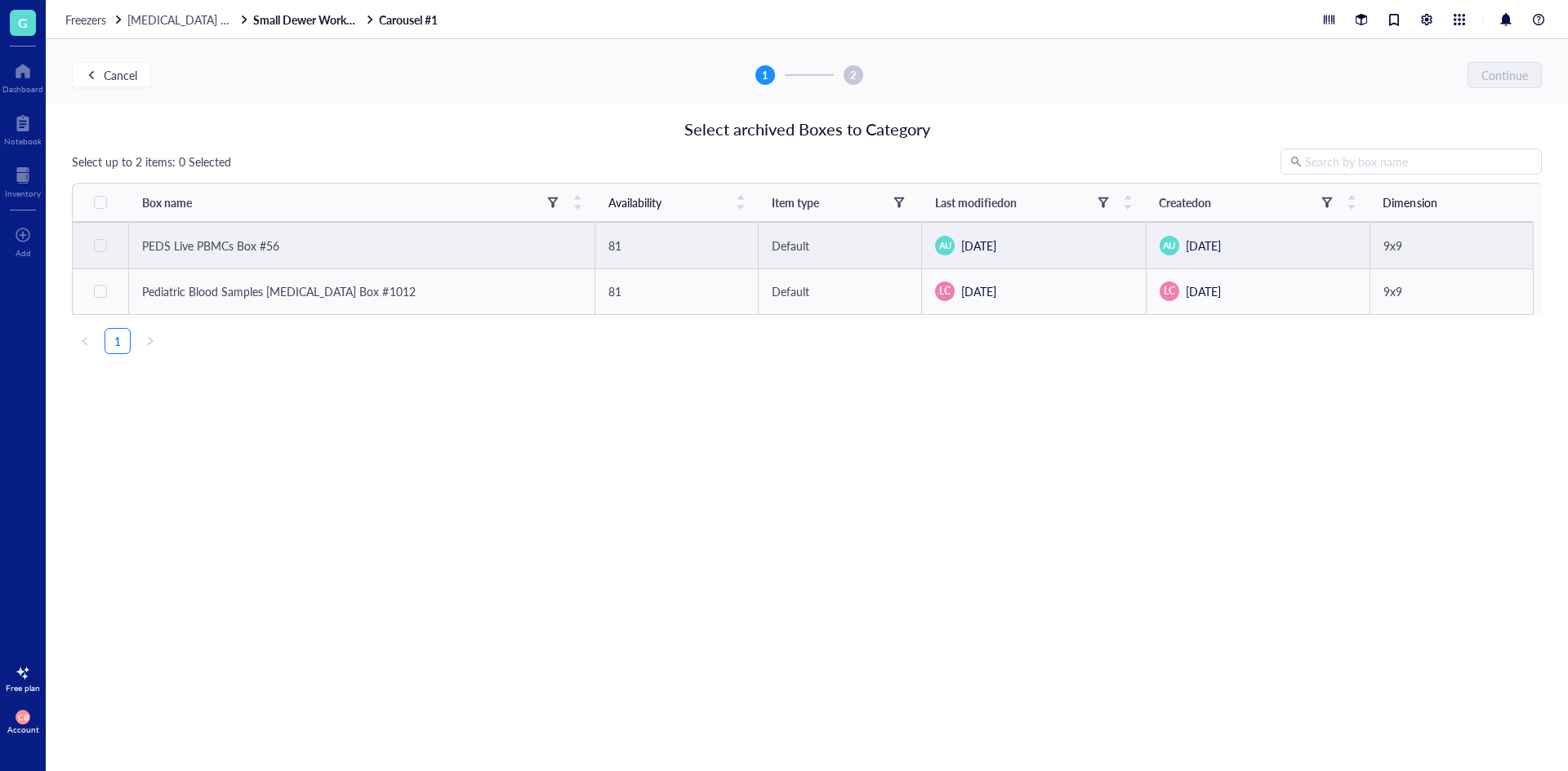
click at [224, 251] on span "PEDS Live PBMCs Box #56" at bounding box center [210, 246] width 137 height 17
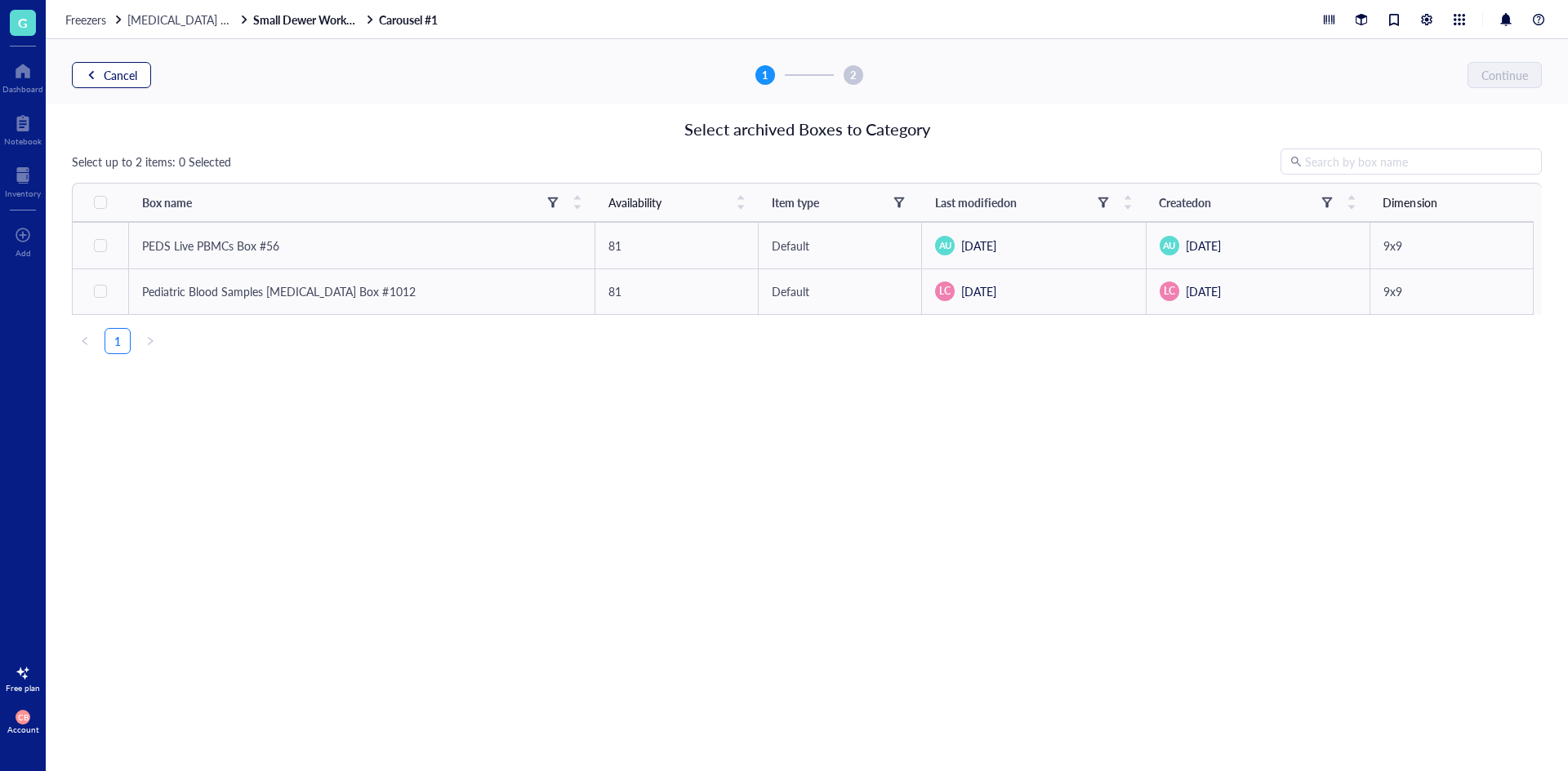
click at [134, 70] on span "Cancel" at bounding box center [121, 74] width 33 height 13
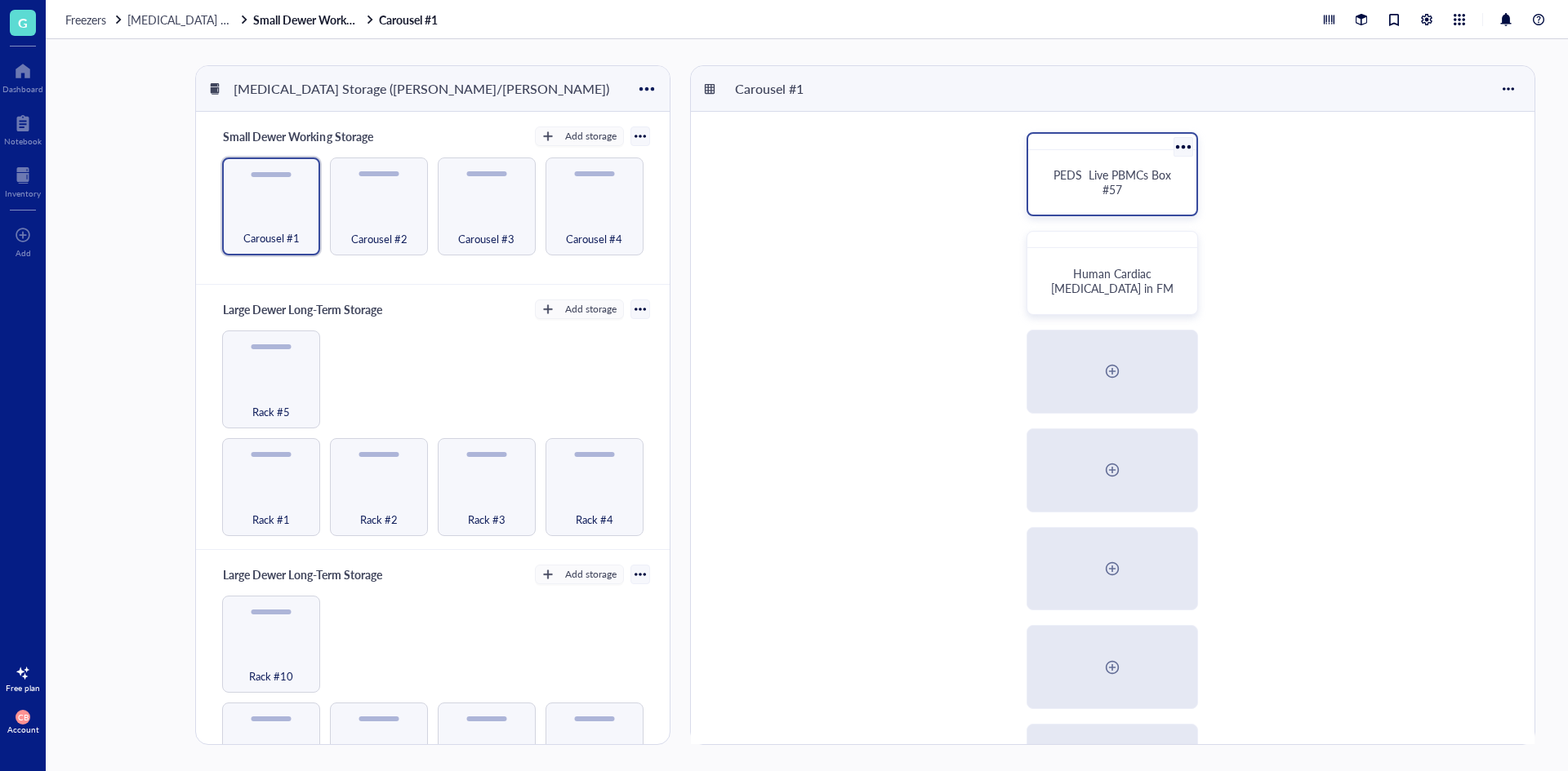
click at [1137, 181] on span "PEDS Live PBMCs Box #57" at bounding box center [1113, 181] width 121 height 31
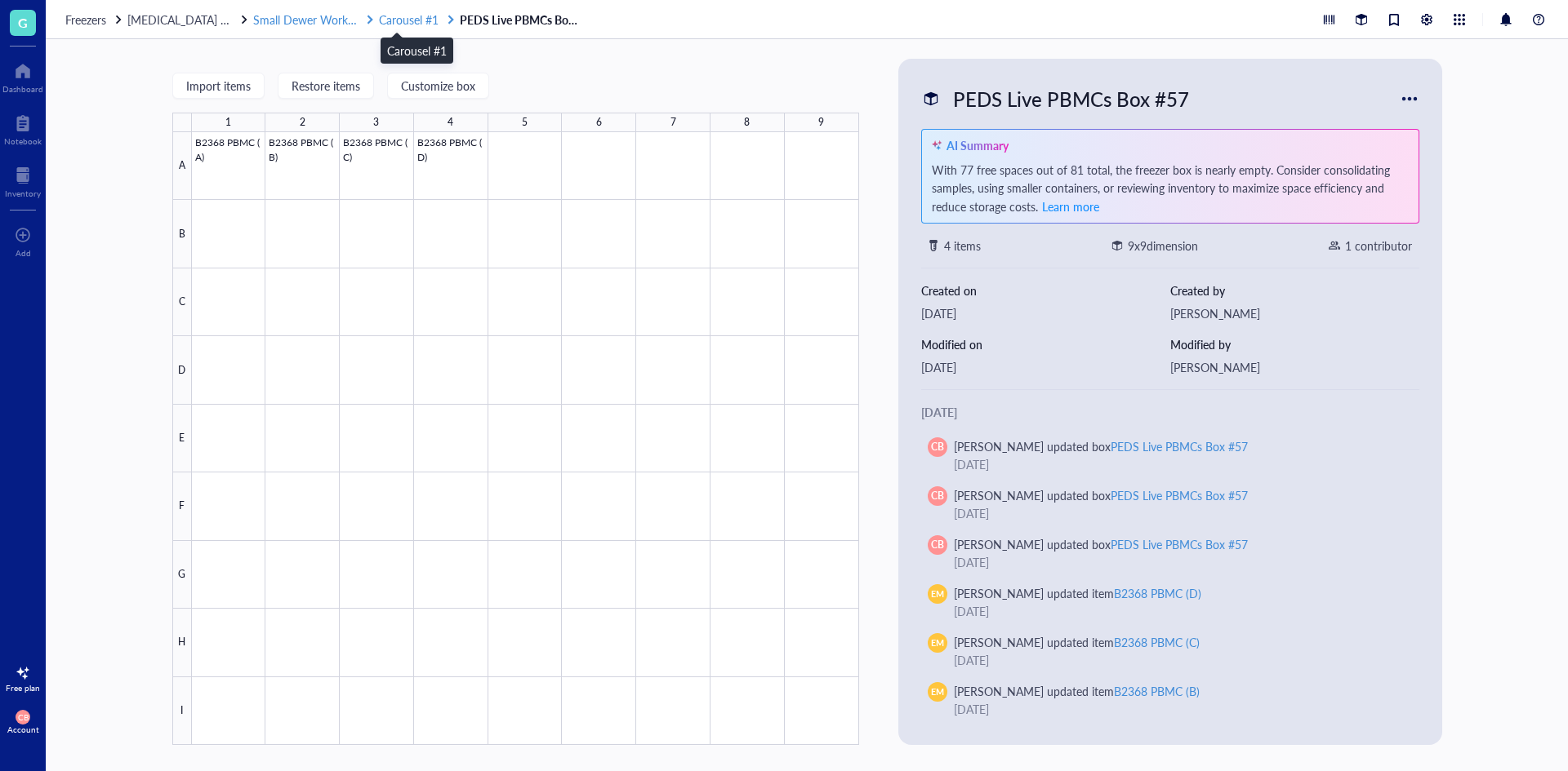
click at [413, 16] on span "Carousel #1" at bounding box center [408, 19] width 59 height 17
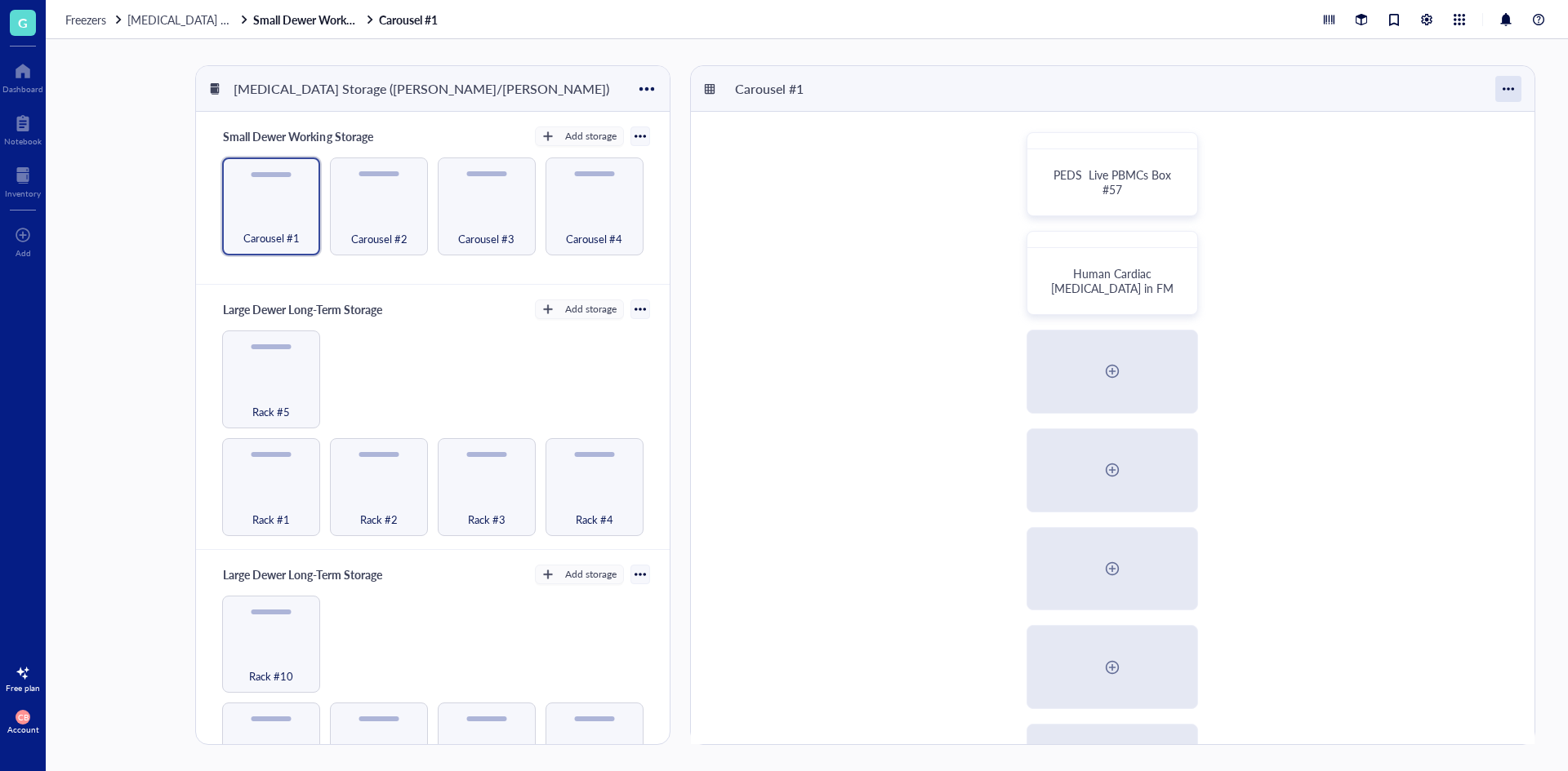
click at [1511, 88] on div at bounding box center [1509, 89] width 26 height 26
click at [1495, 337] on div "PEDS Live PBMCs Box #57 Human Cardiac Fibroblast in FM Cord Blood Bag Samples (…" at bounding box center [1112, 618] width 843 height 1013
click at [1181, 146] on div at bounding box center [1182, 146] width 24 height 24
click at [1230, 170] on div "Move to" at bounding box center [1224, 174] width 43 height 15
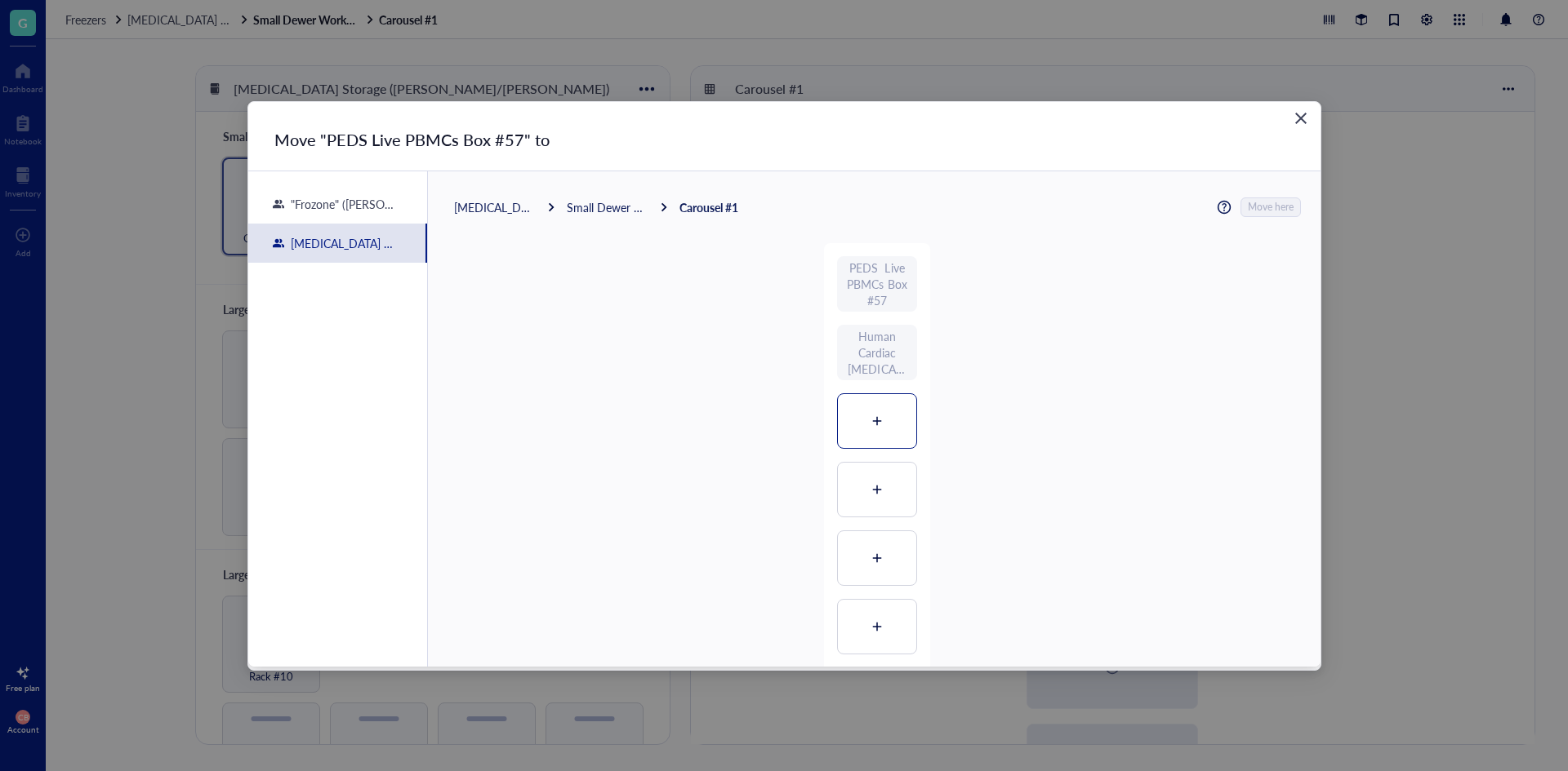
click at [889, 410] on div at bounding box center [877, 421] width 79 height 54
click at [1270, 201] on span "Move here" at bounding box center [1272, 207] width 45 height 21
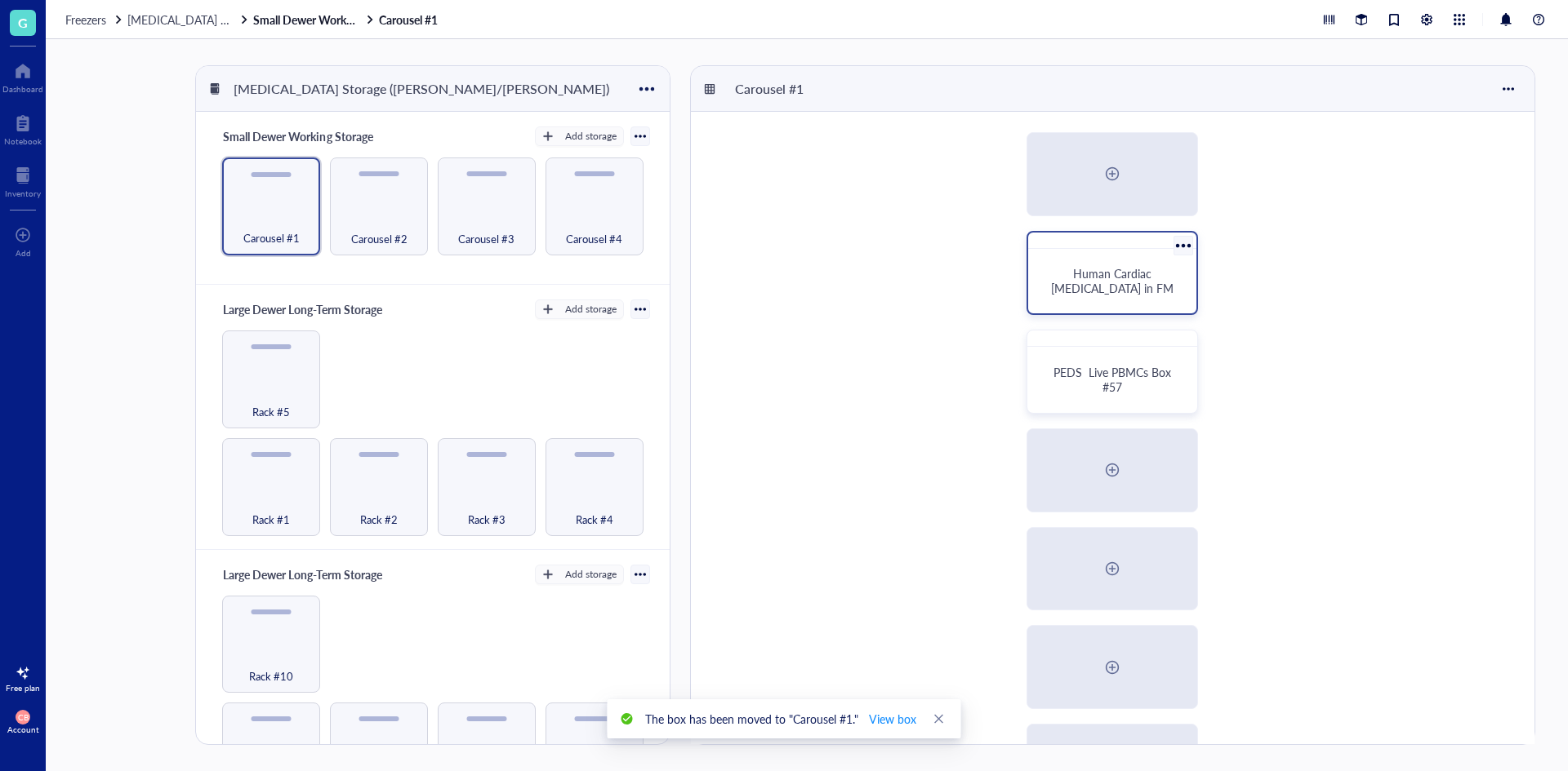
click at [1183, 249] on div at bounding box center [1182, 245] width 24 height 24
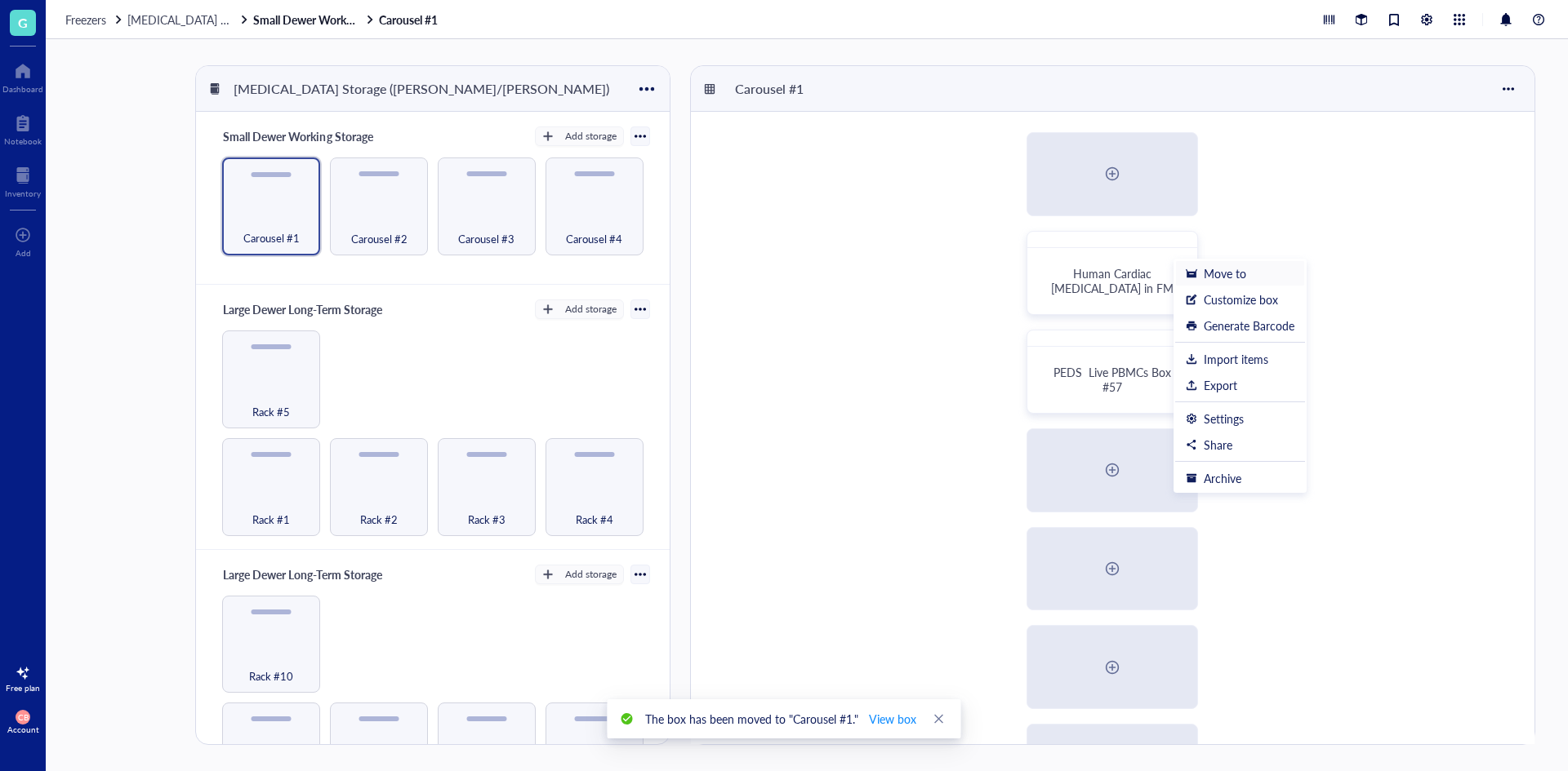
click at [1225, 273] on div "Move to" at bounding box center [1224, 273] width 43 height 15
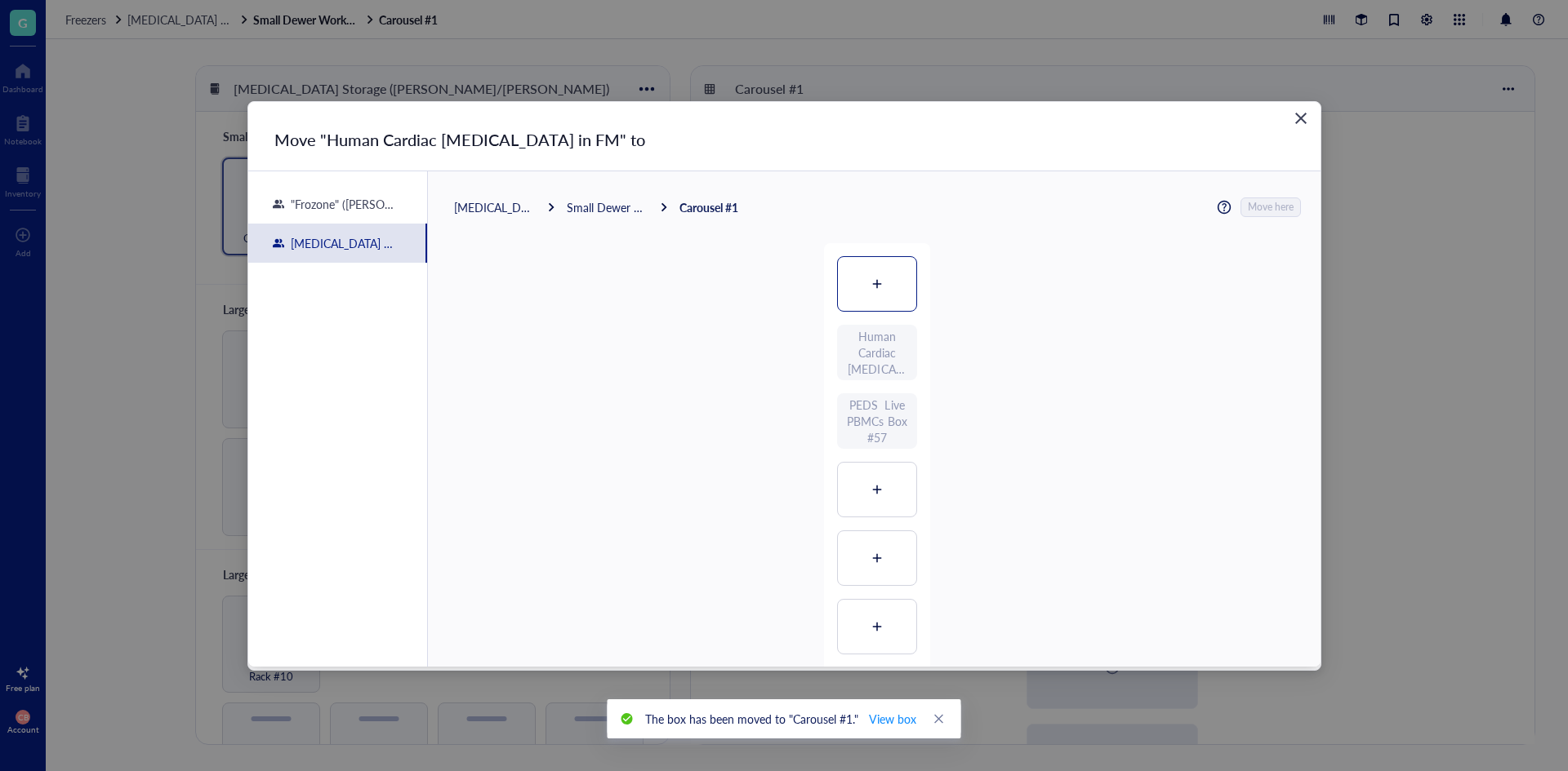
click at [888, 282] on div at bounding box center [877, 284] width 79 height 54
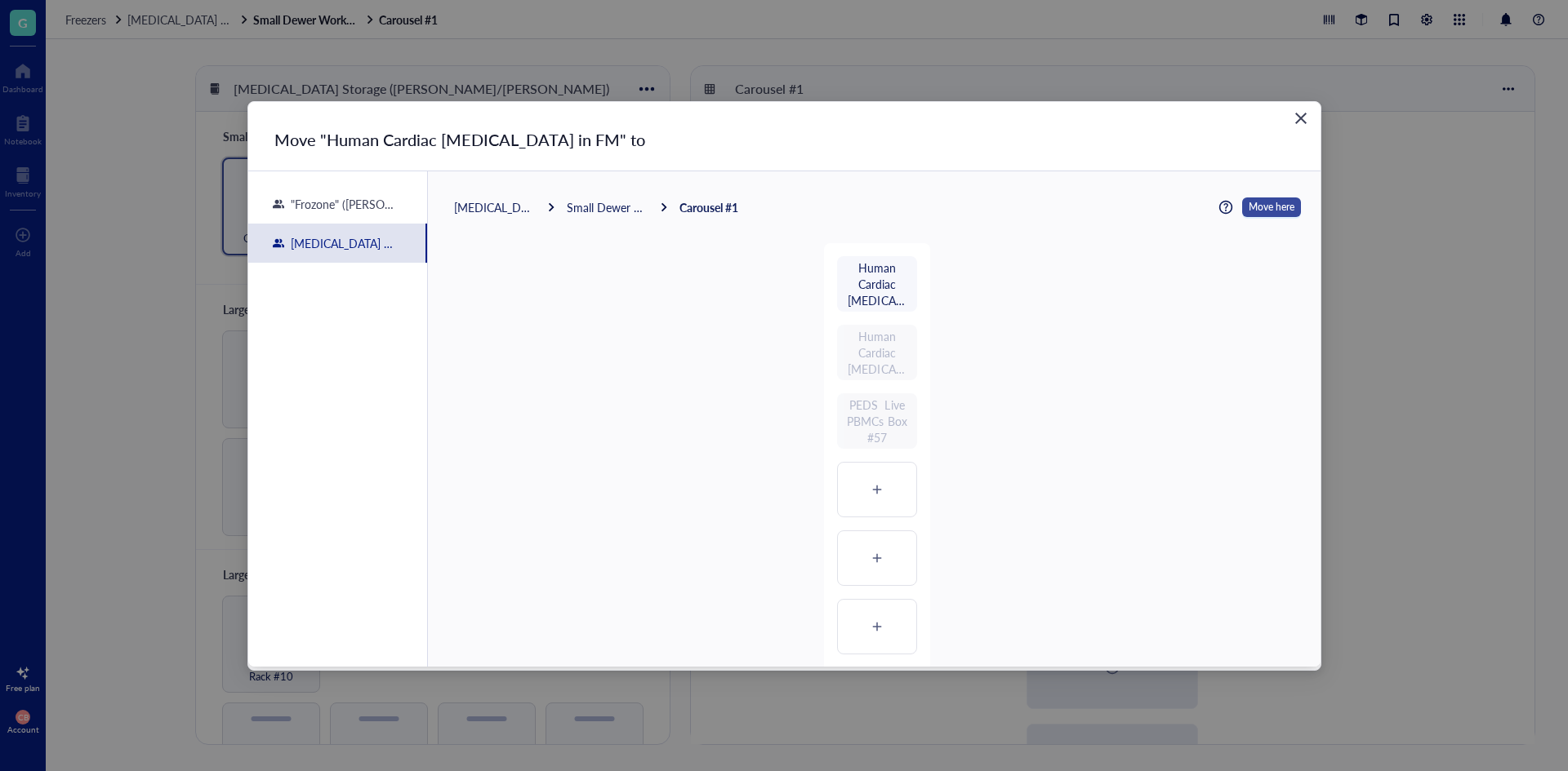
click at [1267, 214] on span "Move here" at bounding box center [1272, 207] width 45 height 21
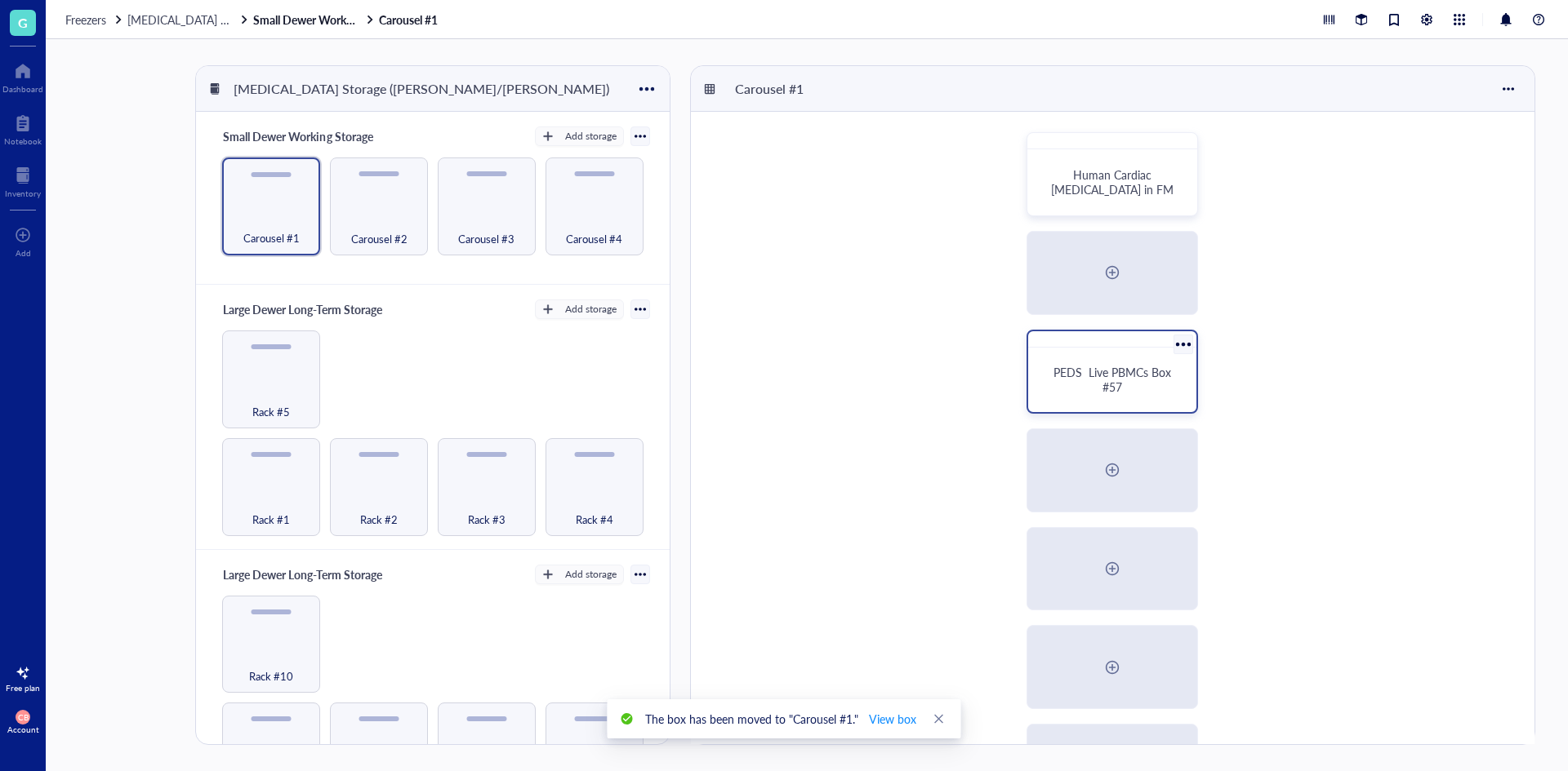
click at [1181, 349] on div at bounding box center [1182, 344] width 24 height 24
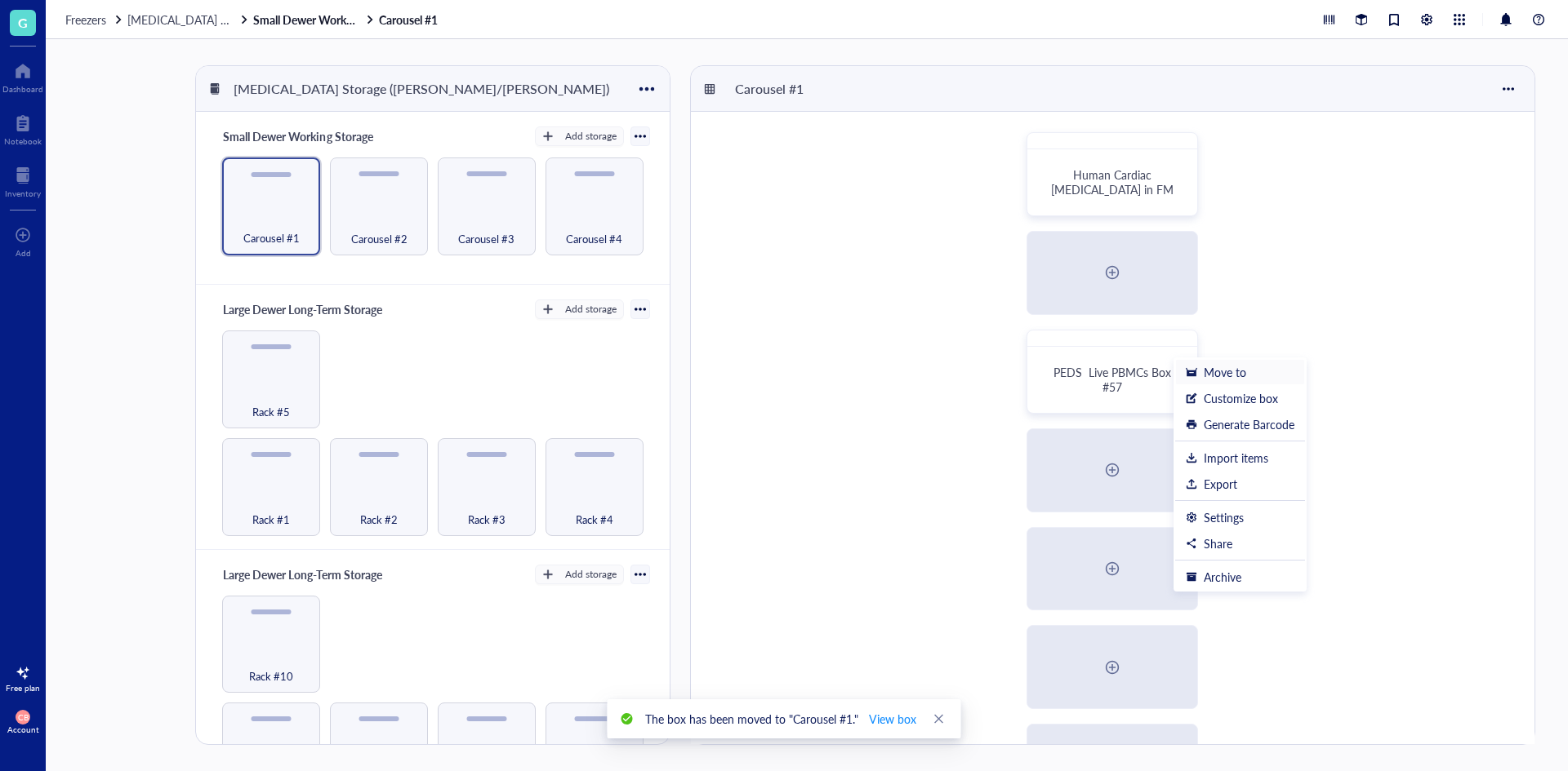
click at [1198, 373] on div "Move to" at bounding box center [1240, 372] width 108 height 15
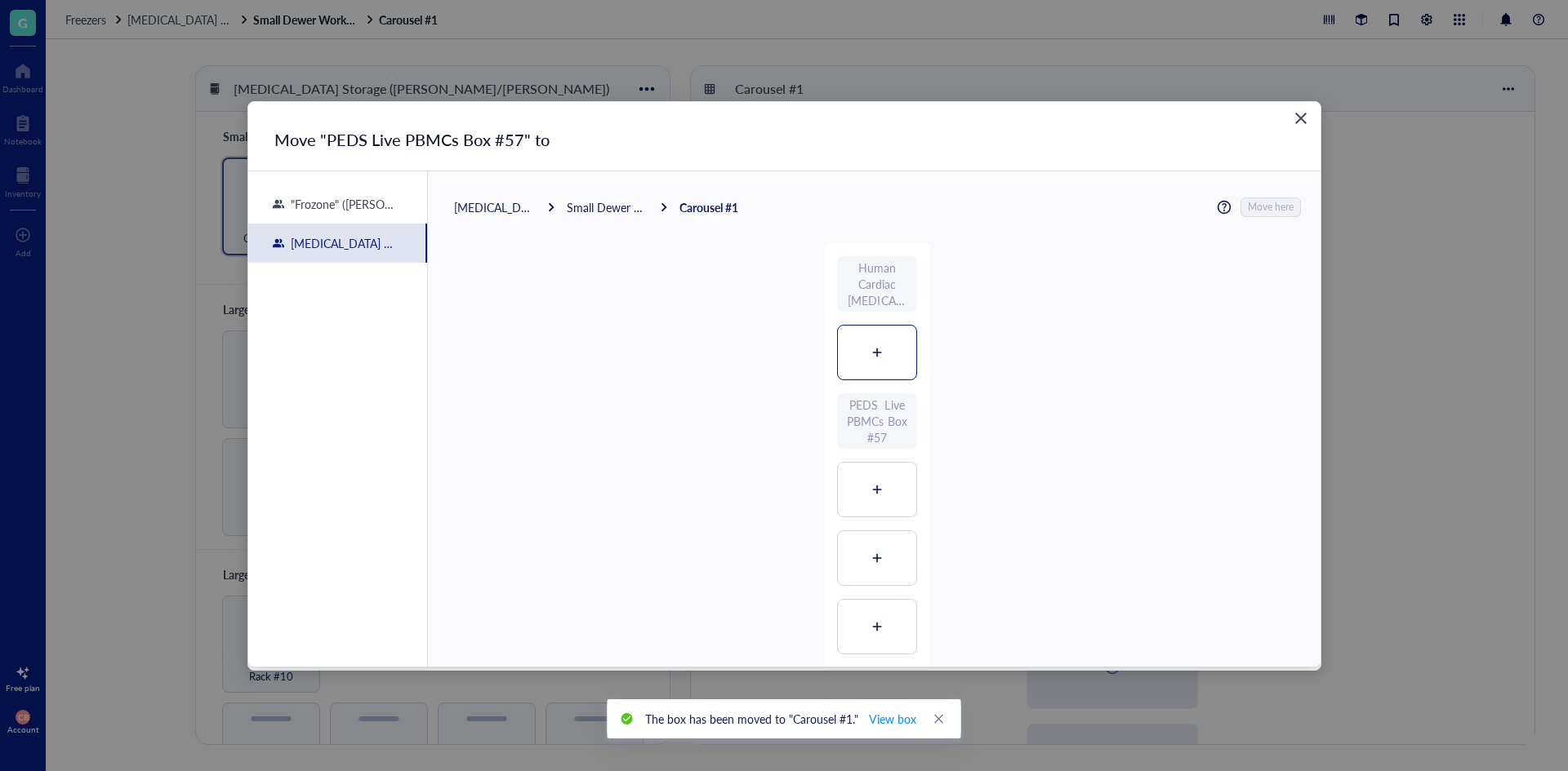
click at [854, 363] on div at bounding box center [877, 353] width 79 height 54
click at [1249, 204] on span "Move here" at bounding box center [1272, 207] width 45 height 21
